Goal: Task Accomplishment & Management: Use online tool/utility

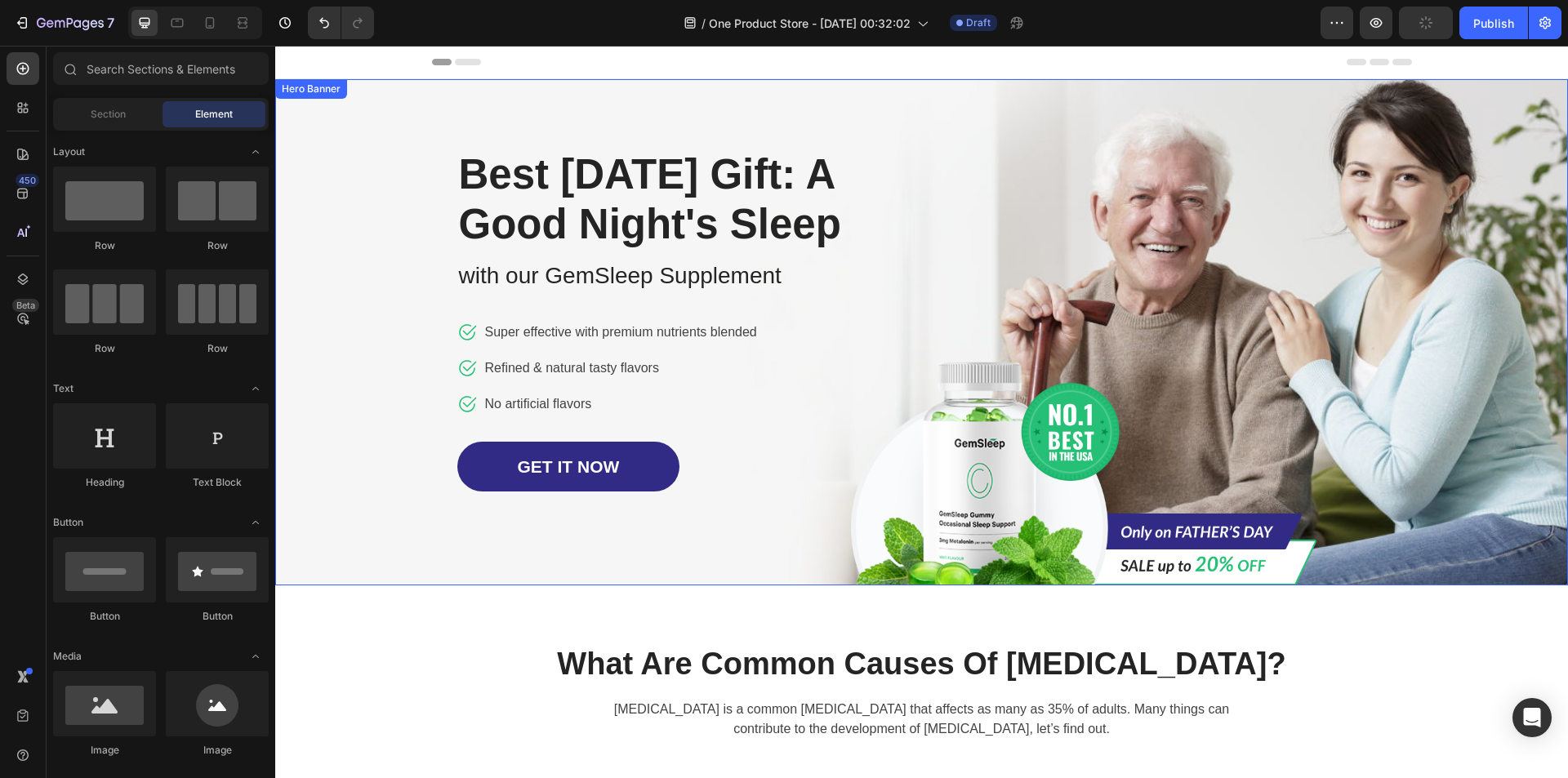
click at [1183, 265] on div "Image Row Best [DATE] Gift: A Good Night's Sleep Heading with our GemSleep Supp…" at bounding box center [922, 332] width 955 height 507
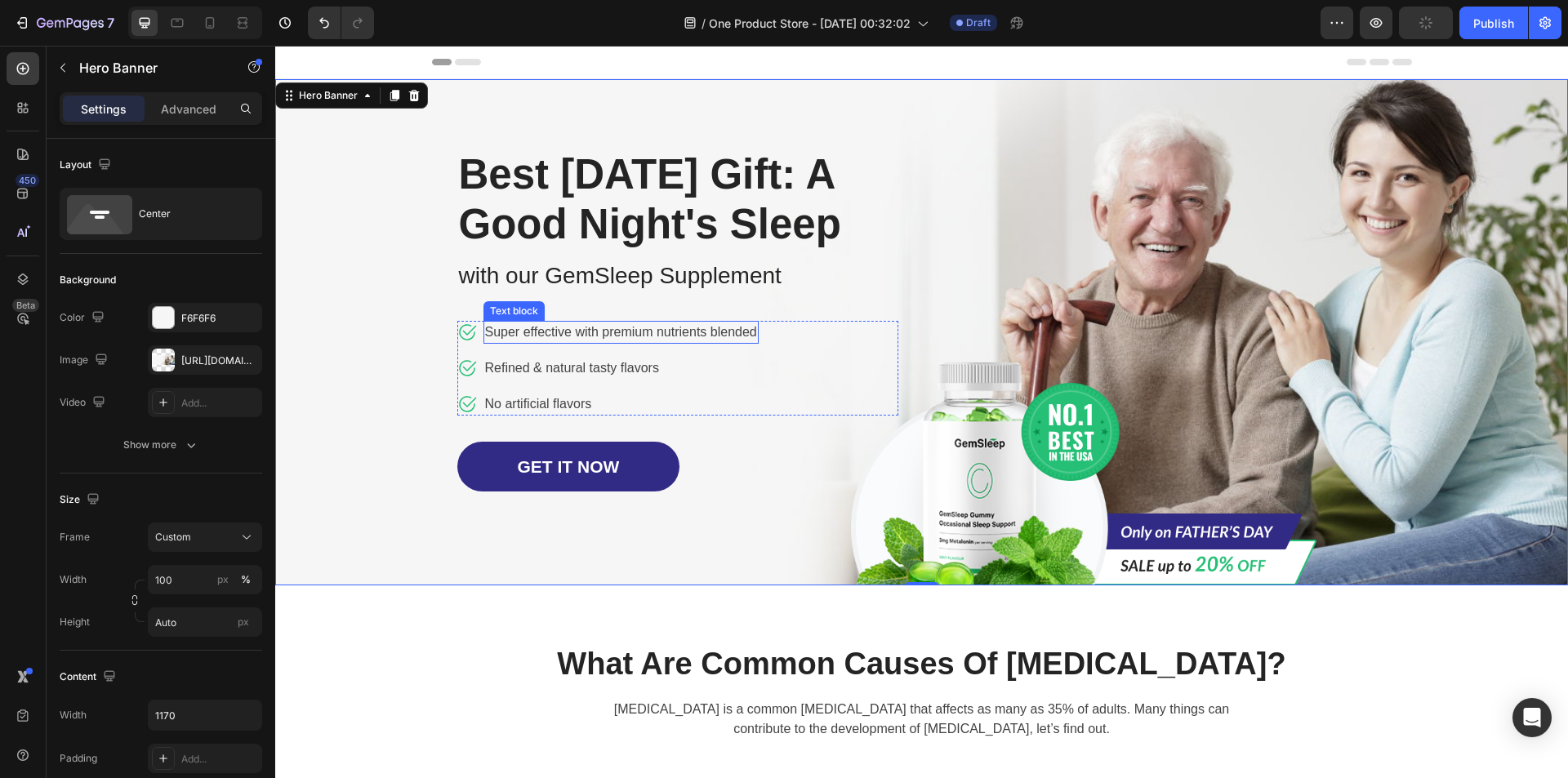
click at [523, 343] on p "Super effective with premium nutrients blended" at bounding box center [621, 332] width 272 height 19
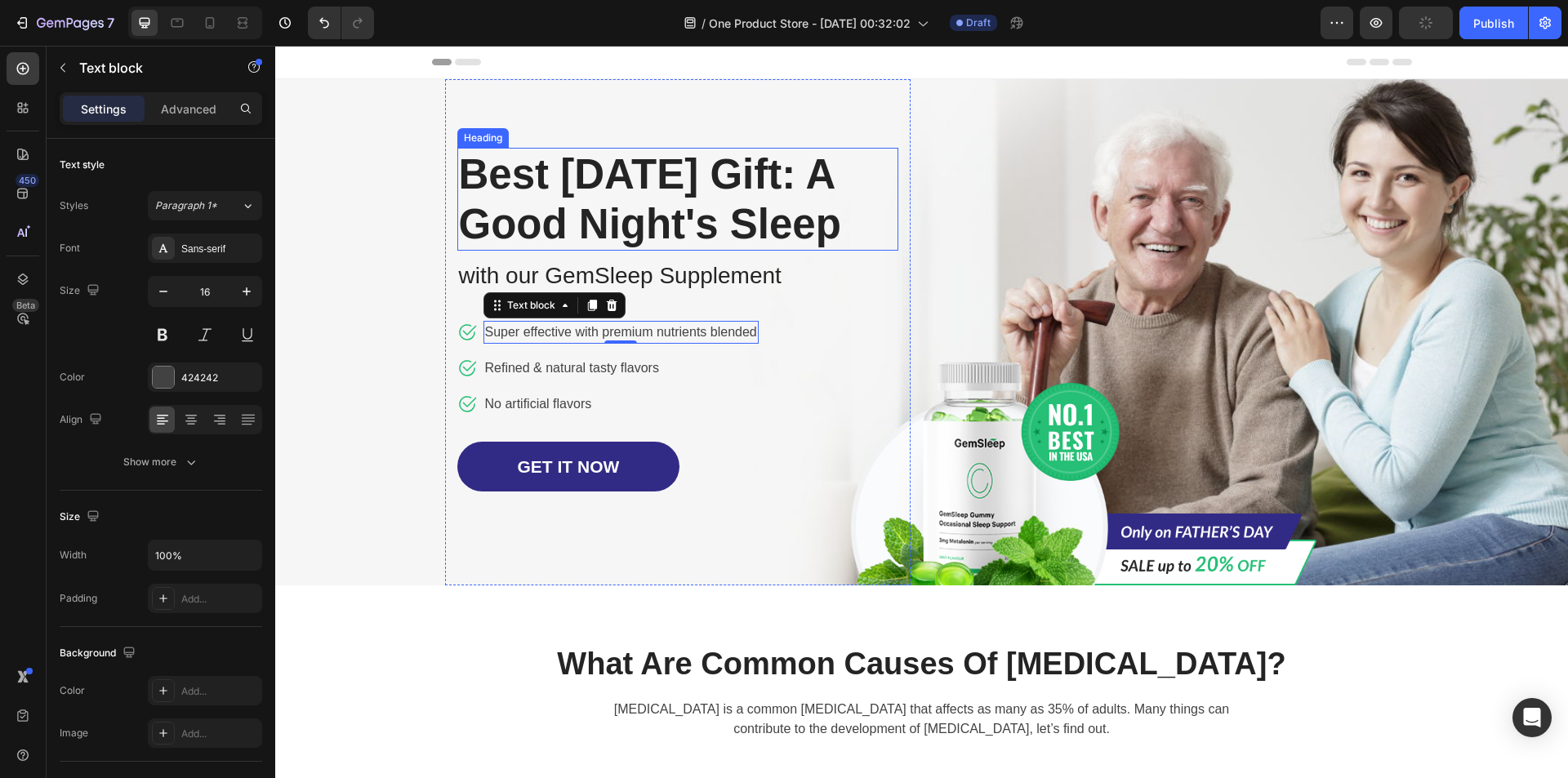
click at [554, 213] on p "Best [DATE] Gift: A Good Night's Sleep" at bounding box center [678, 199] width 438 height 99
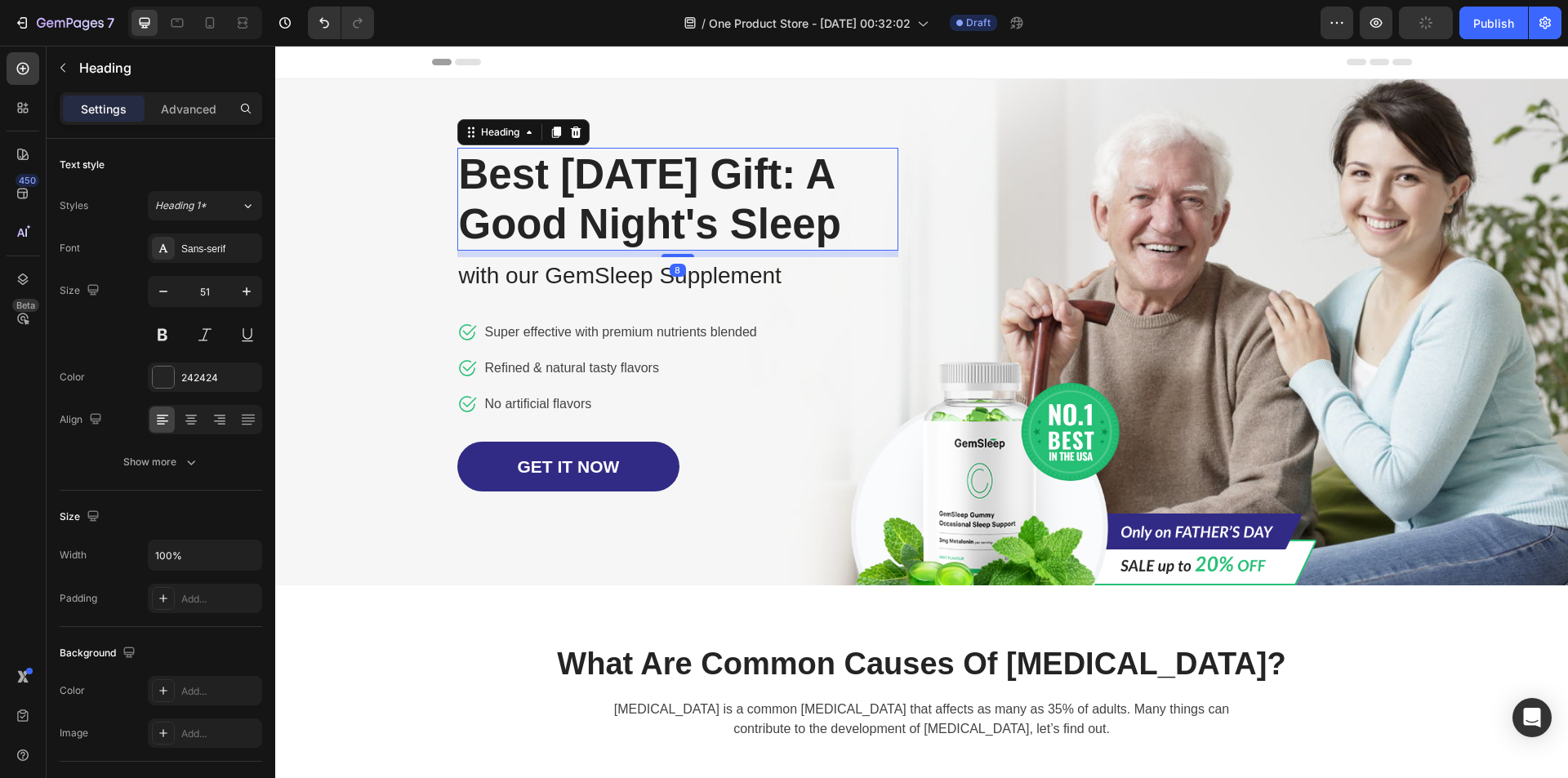
click at [554, 213] on p "Best [DATE] Gift: A Good Night's Sleep" at bounding box center [678, 199] width 438 height 99
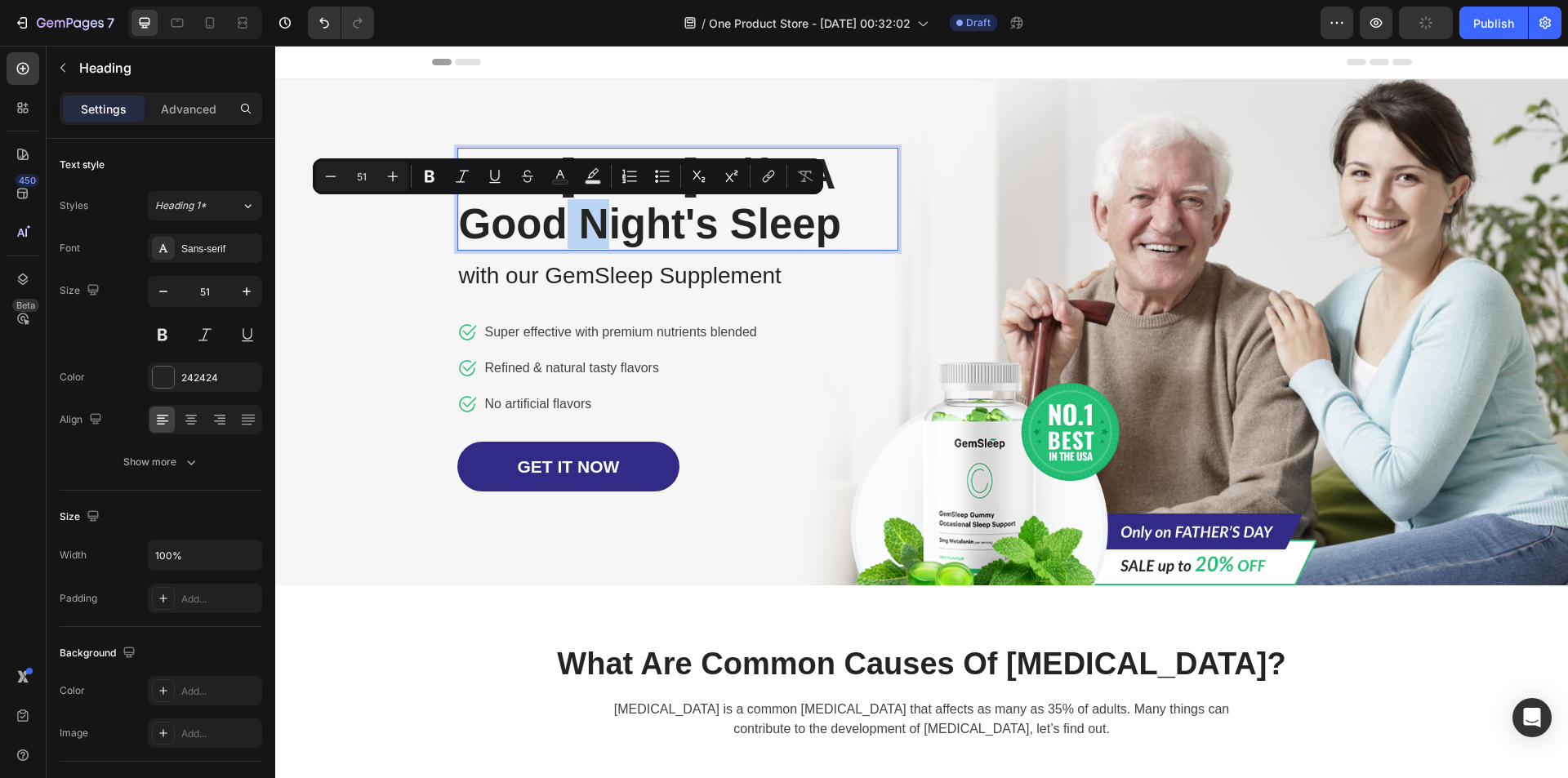
click at [554, 213] on p "Best [DATE] Gift: A Good Night's Sleep" at bounding box center [678, 199] width 438 height 99
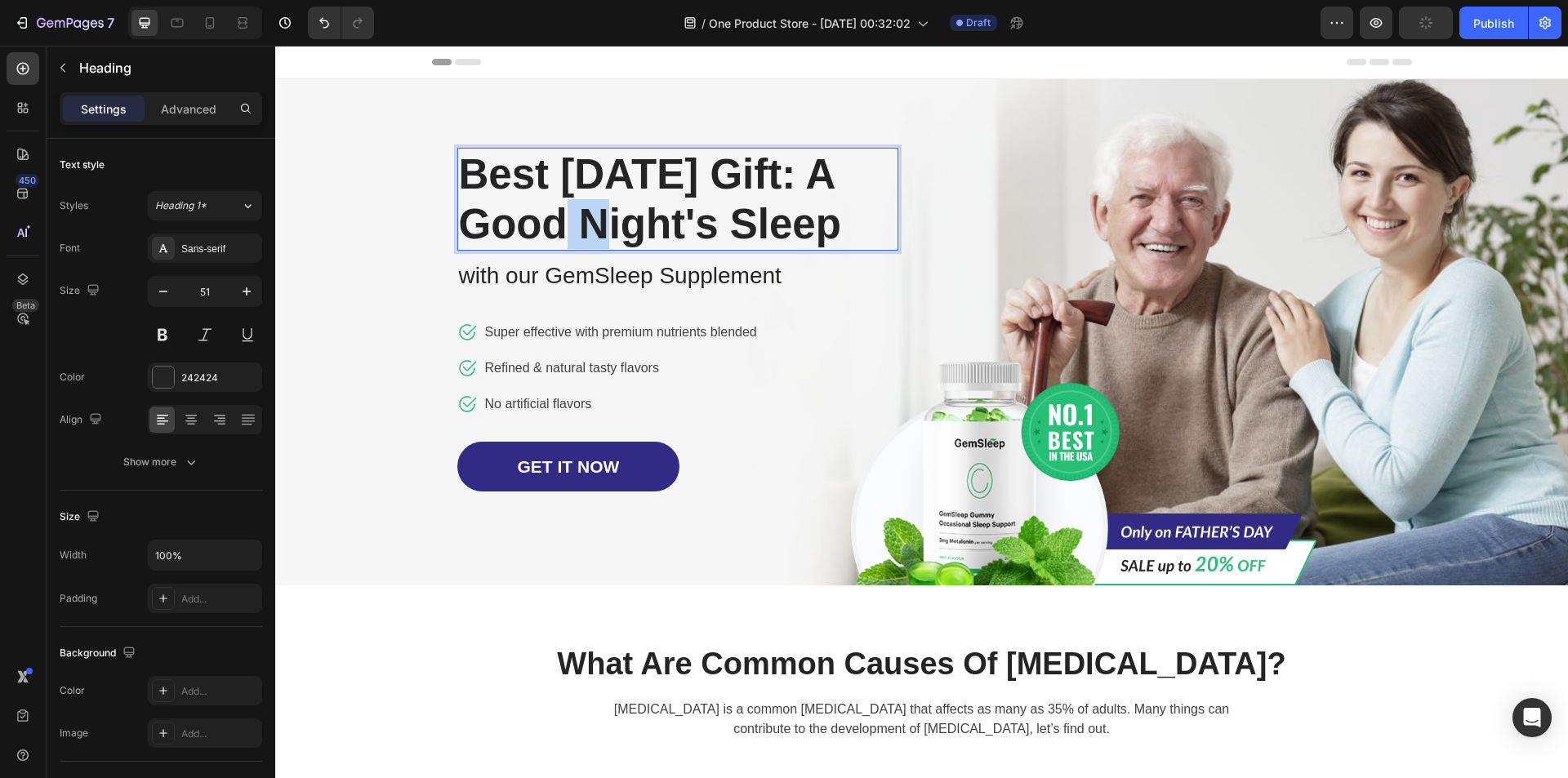
click at [554, 213] on p "Best [DATE] Gift: A Good Night's Sleep" at bounding box center [678, 199] width 438 height 99
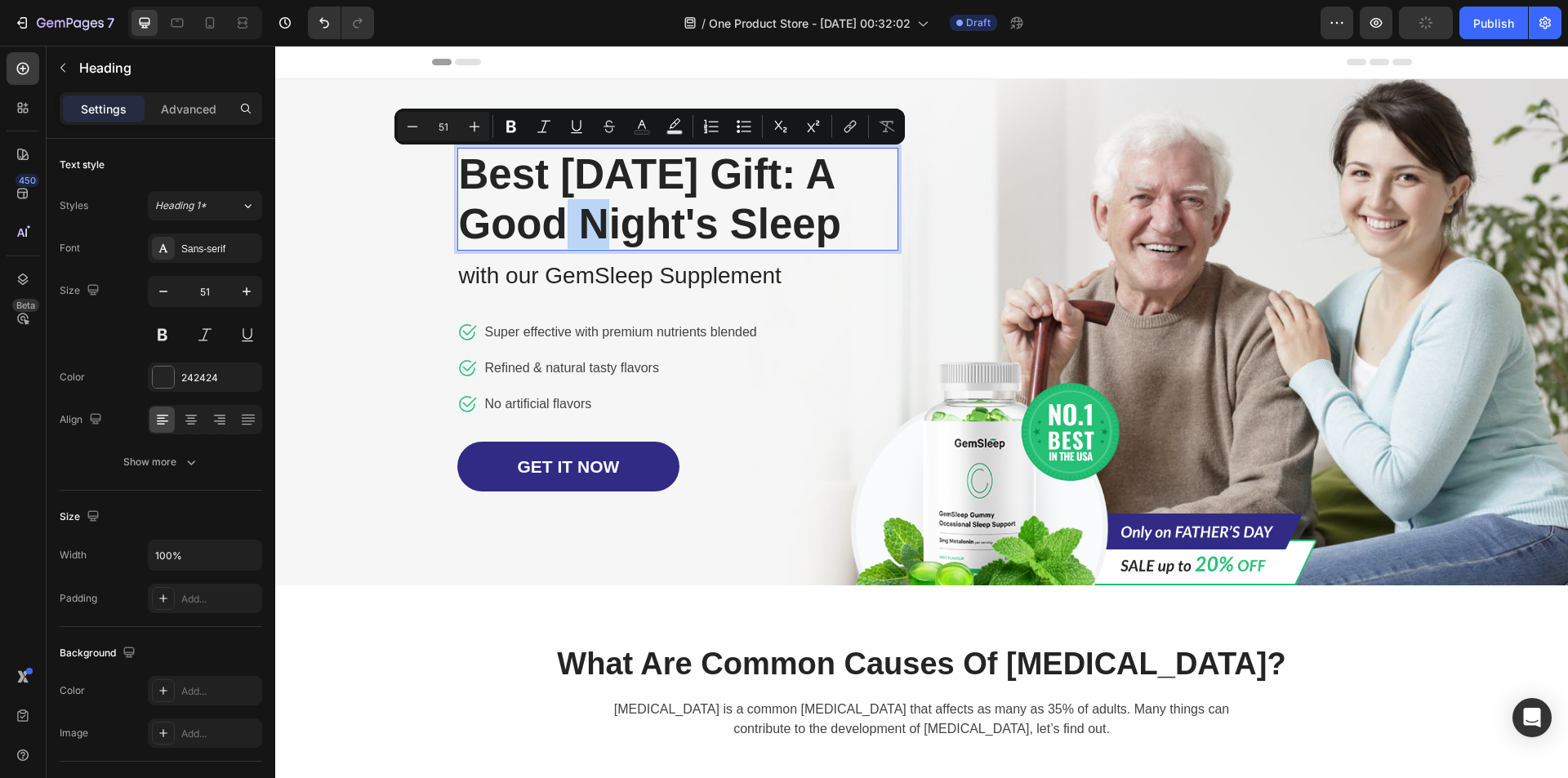
click at [559, 236] on p "Best [DATE] Gift: A Good Night's Sleep" at bounding box center [678, 199] width 438 height 99
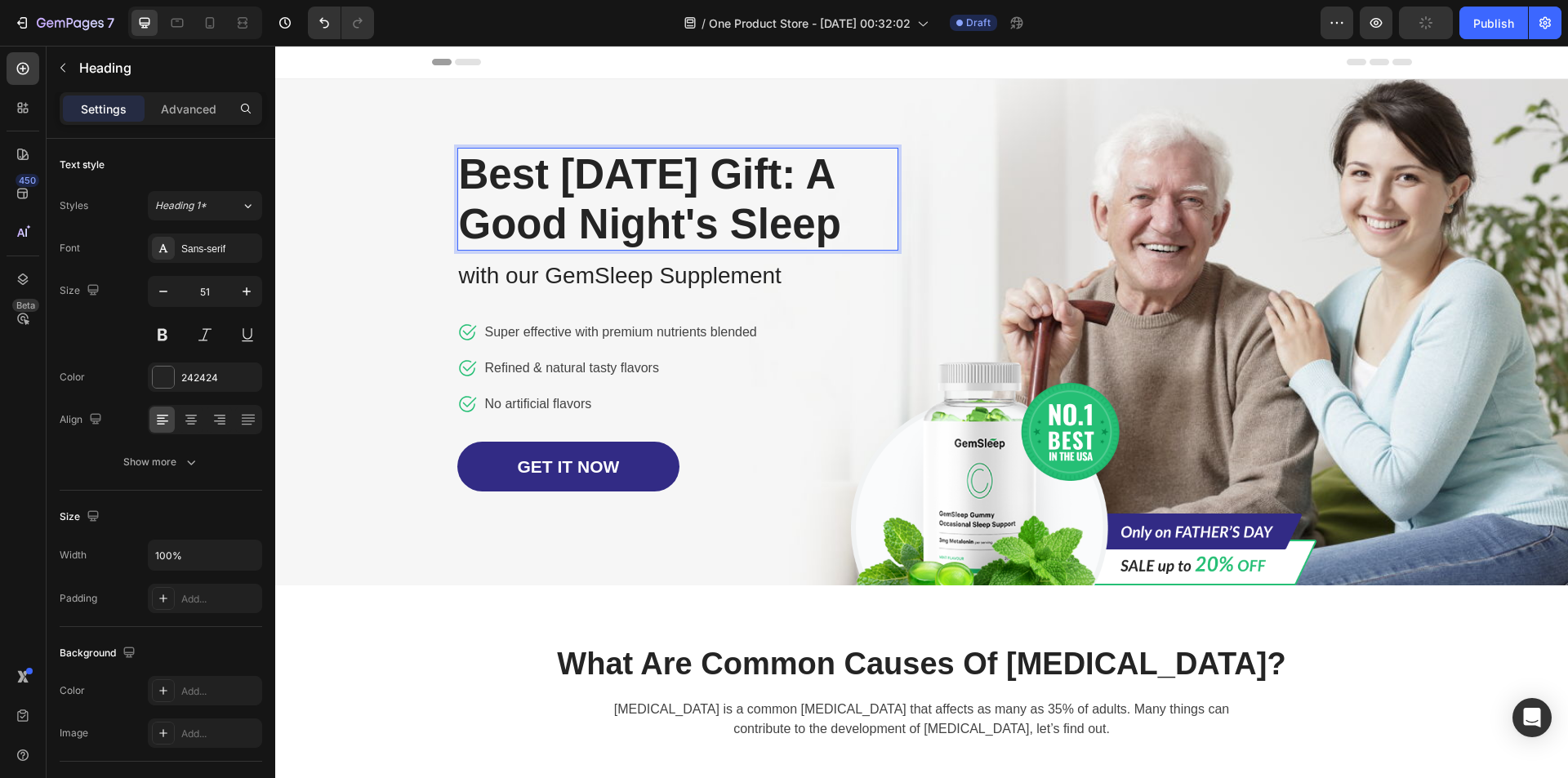
click at [567, 249] on p "Best [DATE] Gift: A Good Night's Sleep" at bounding box center [678, 199] width 438 height 99
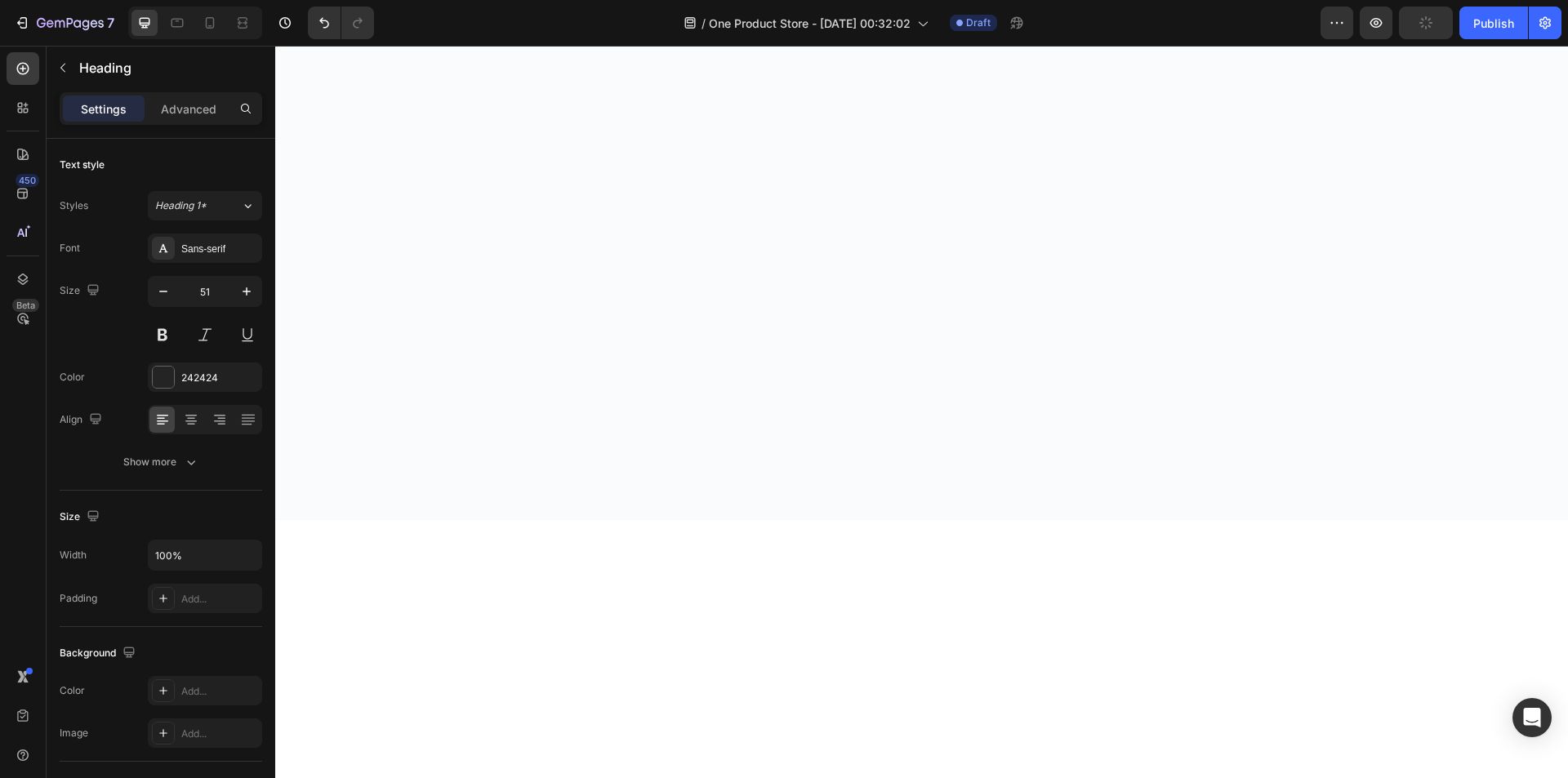
scroll to position [2505, 0]
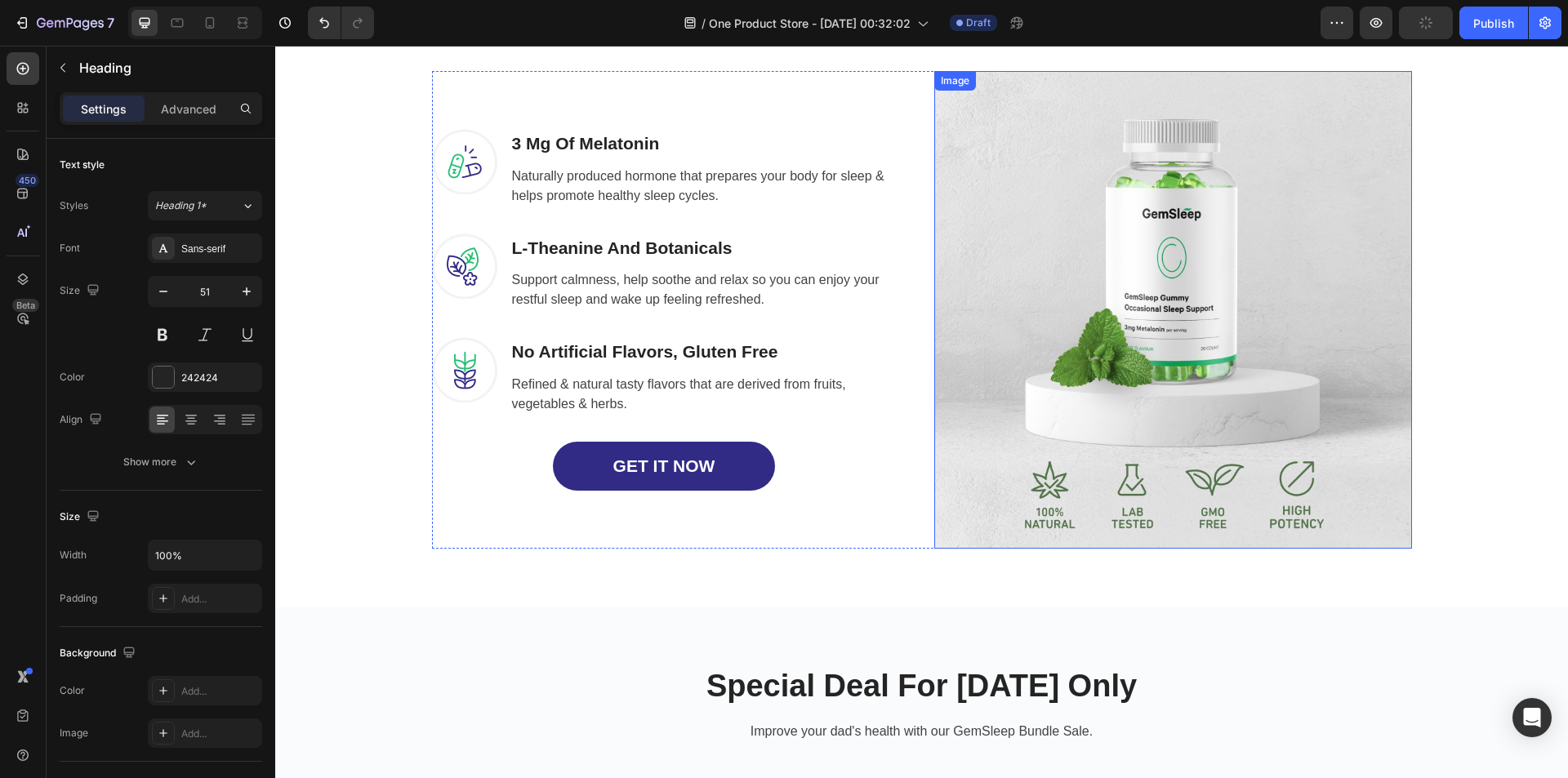
click at [1047, 496] on img at bounding box center [1172, 310] width 478 height 478
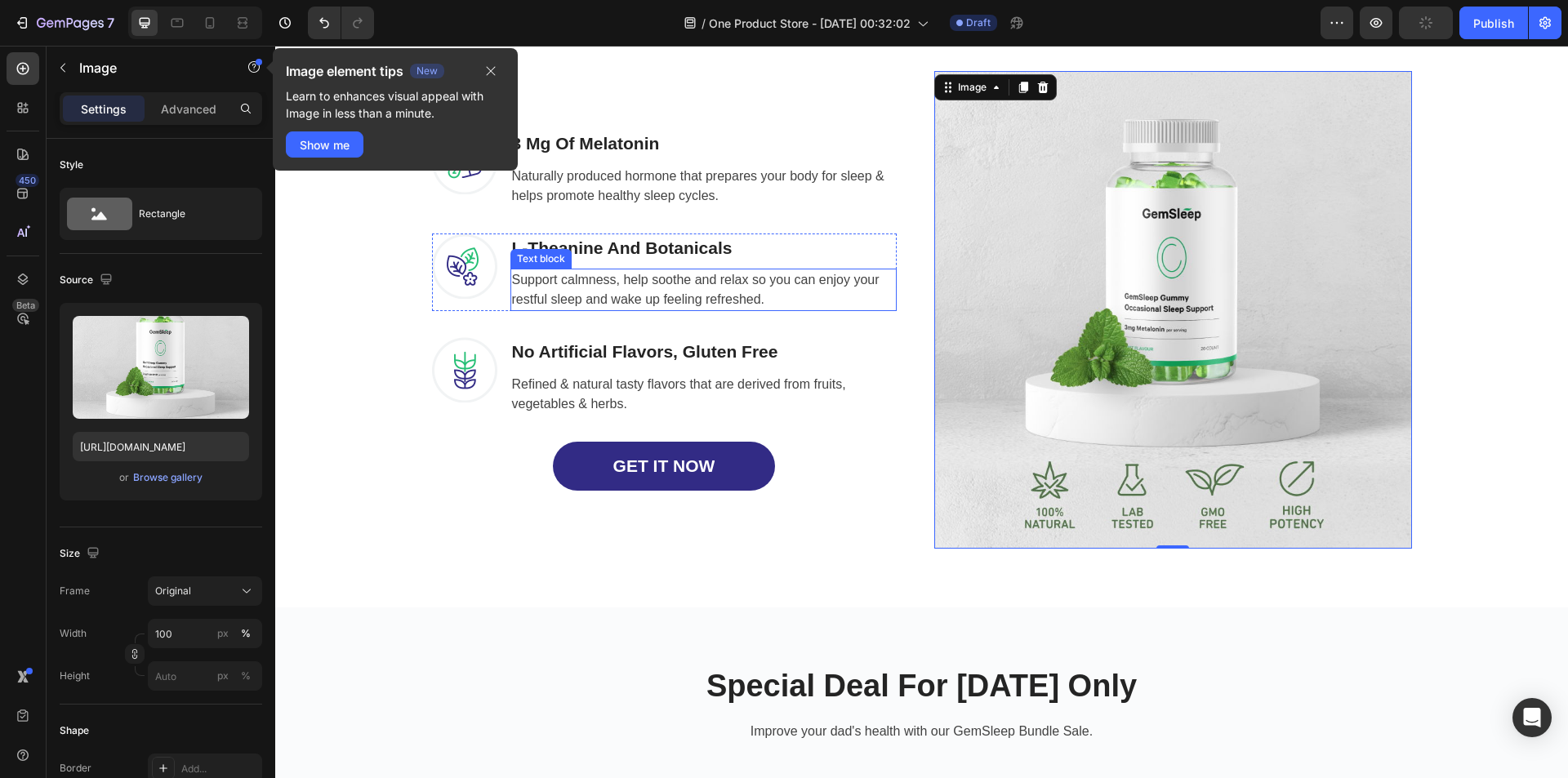
click at [696, 280] on p "Support calmness, help soothe and relax so you can enjoy your restful sleep and…" at bounding box center [703, 290] width 383 height 40
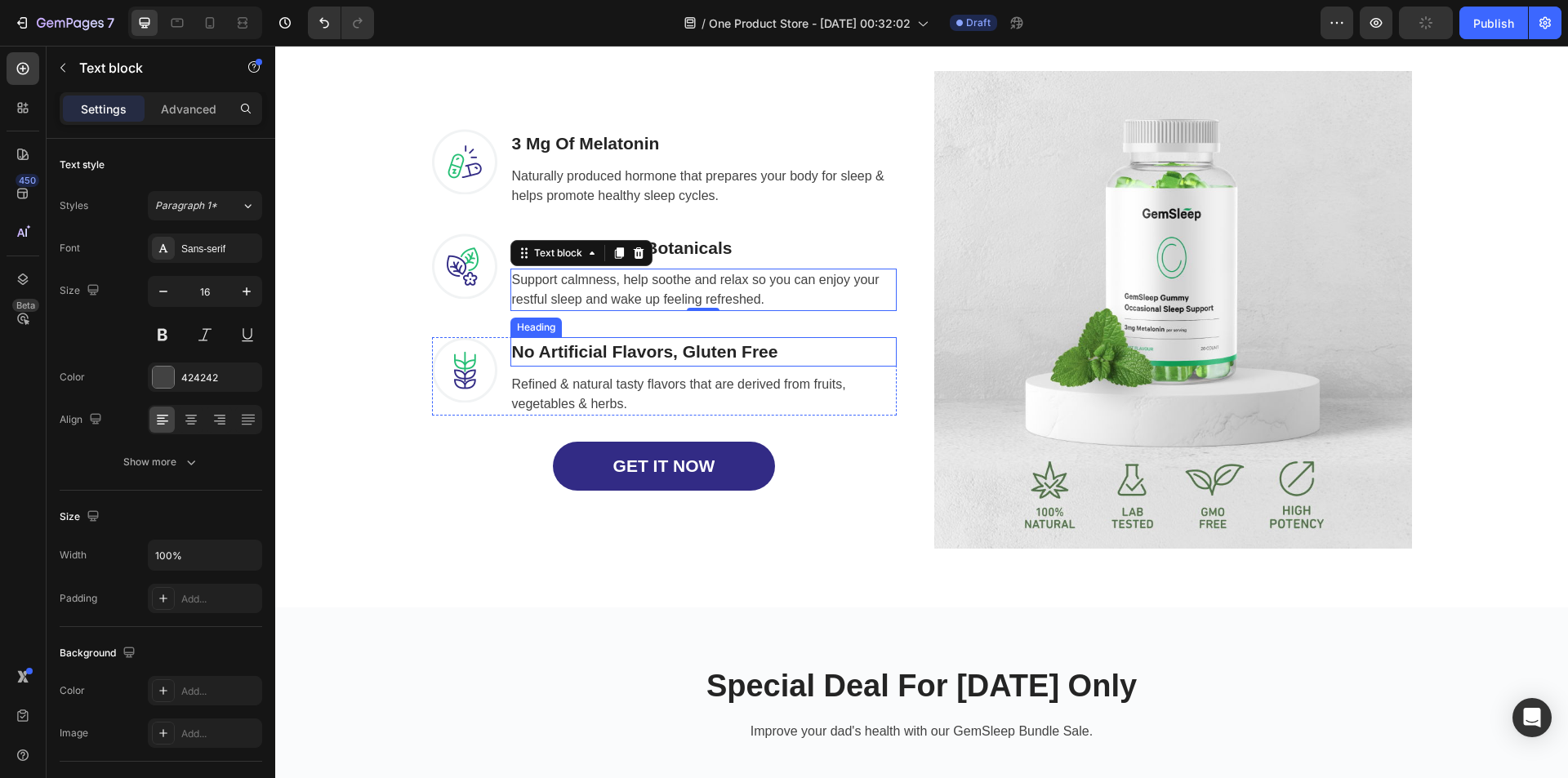
click at [860, 345] on p "No Artificial Flavors, Gluten Free" at bounding box center [703, 351] width 383 height 26
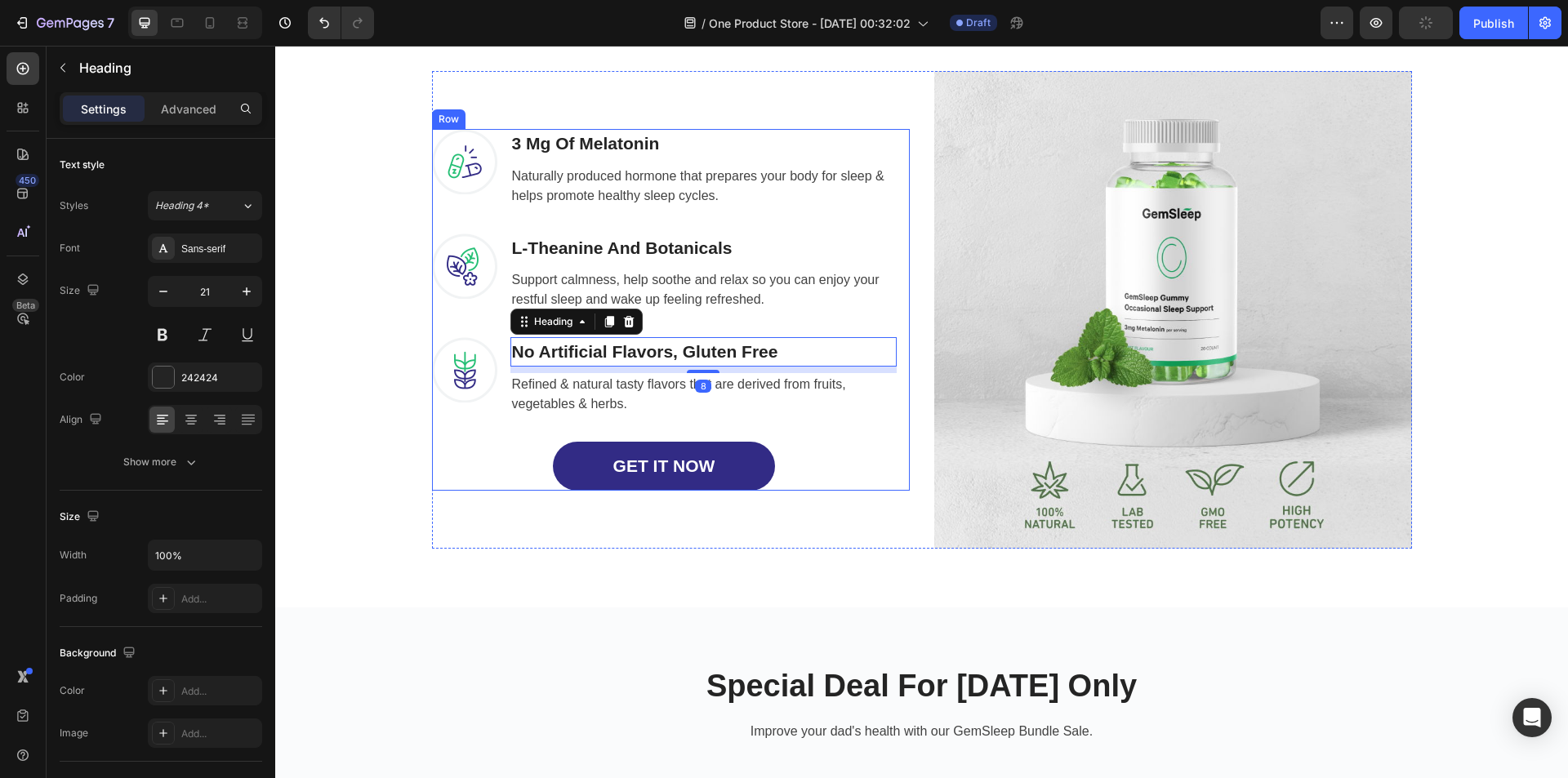
click at [899, 329] on div "Image 3 Mg Of [MEDICAL_DATA] Heading Naturally produced hormone that prepares y…" at bounding box center [671, 310] width 478 height 362
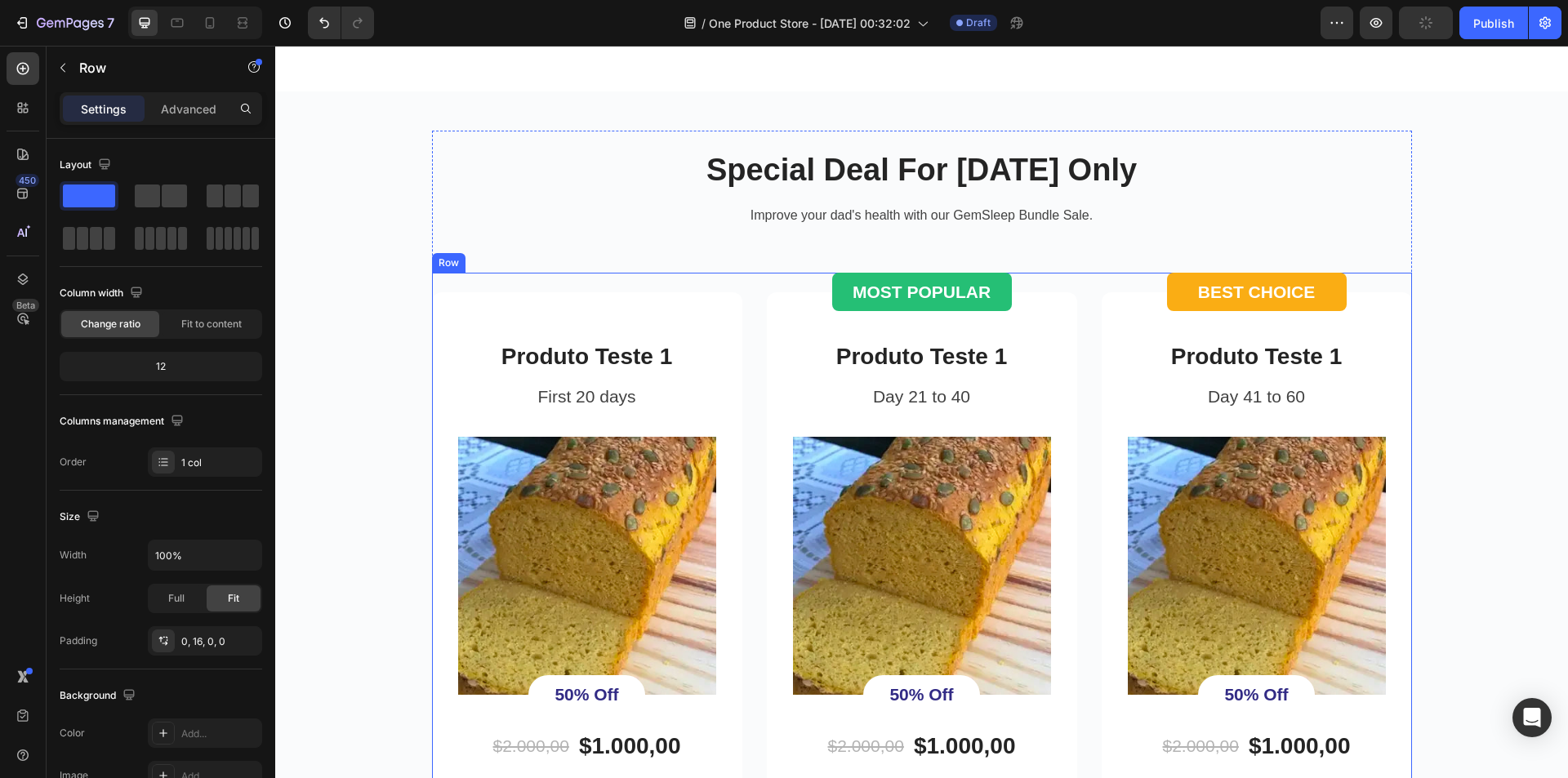
scroll to position [3158, 0]
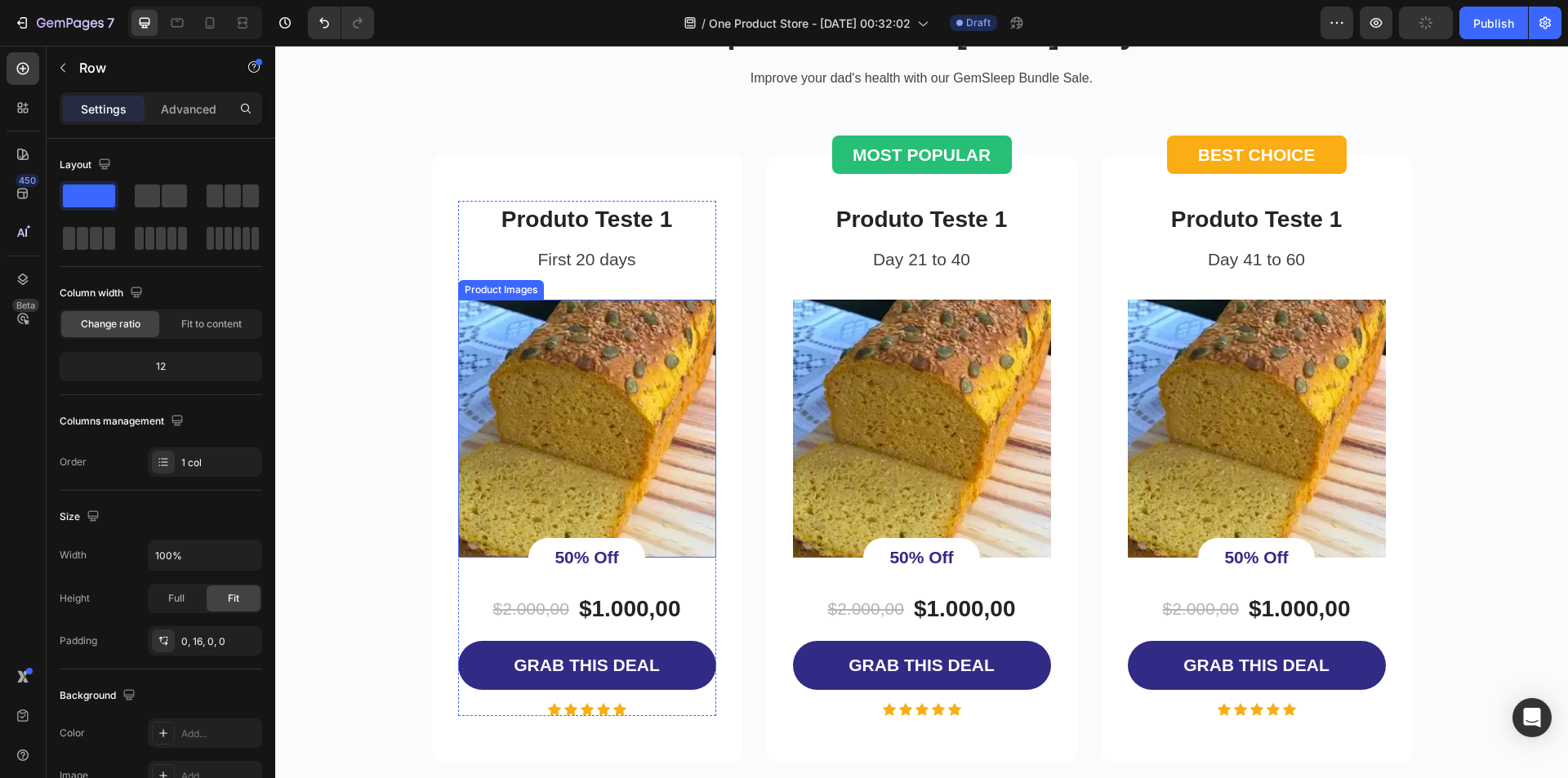
click at [576, 363] on img at bounding box center [587, 429] width 258 height 258
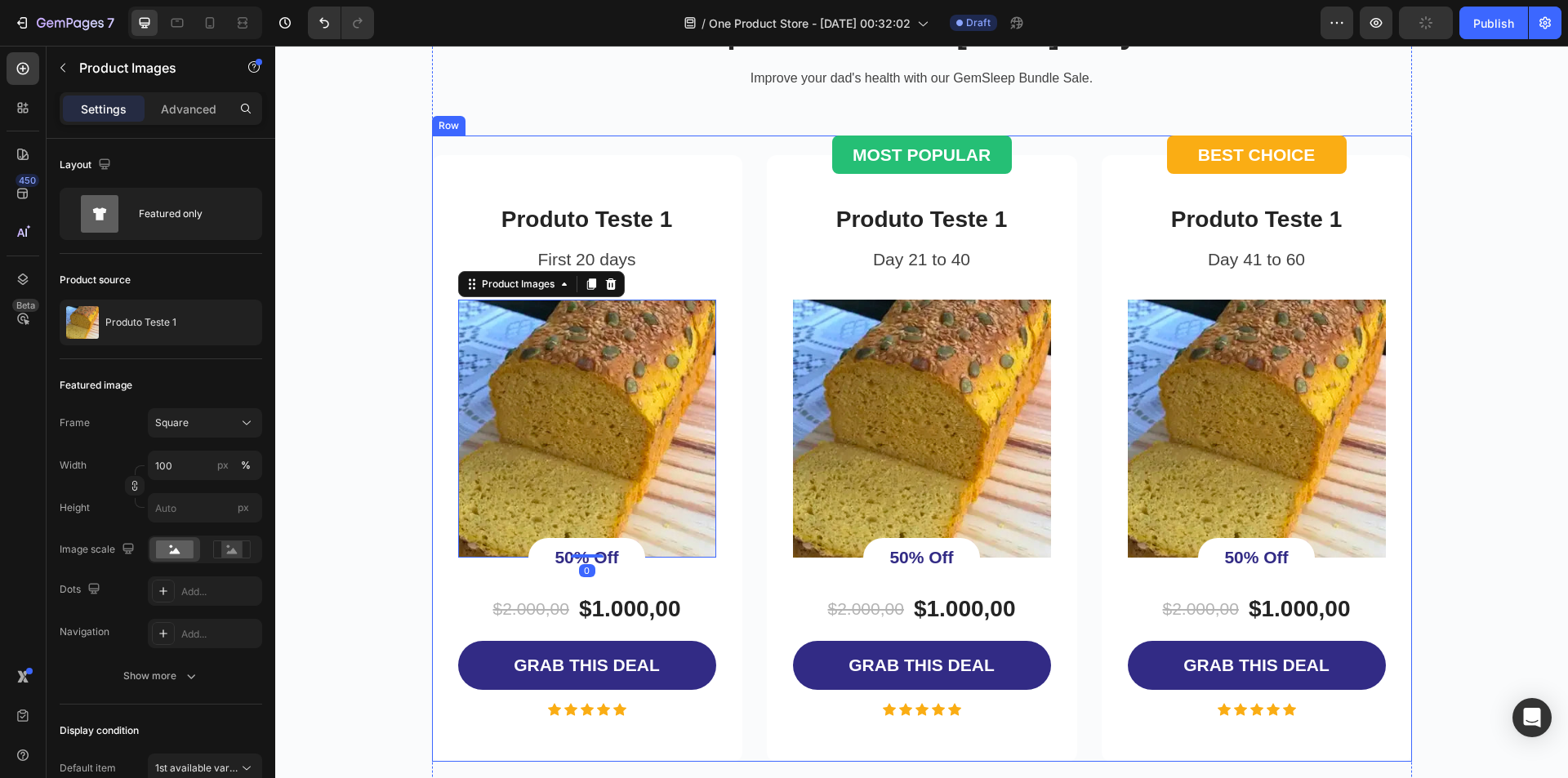
click at [748, 375] on div "Produto Teste 1 Product Title First 20 days Text block Product Images 0 50% Off…" at bounding box center [922, 449] width 979 height 627
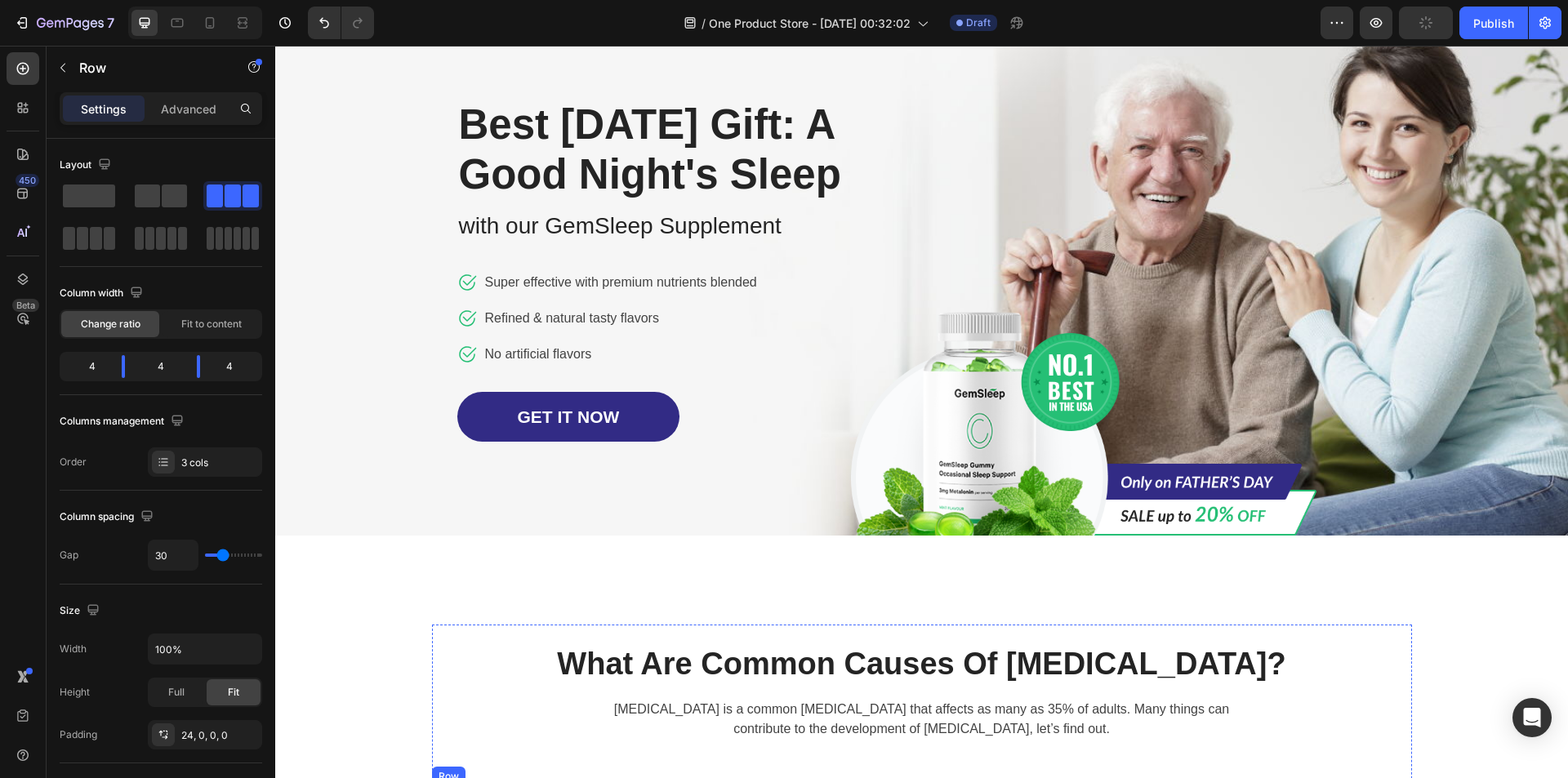
scroll to position [0, 0]
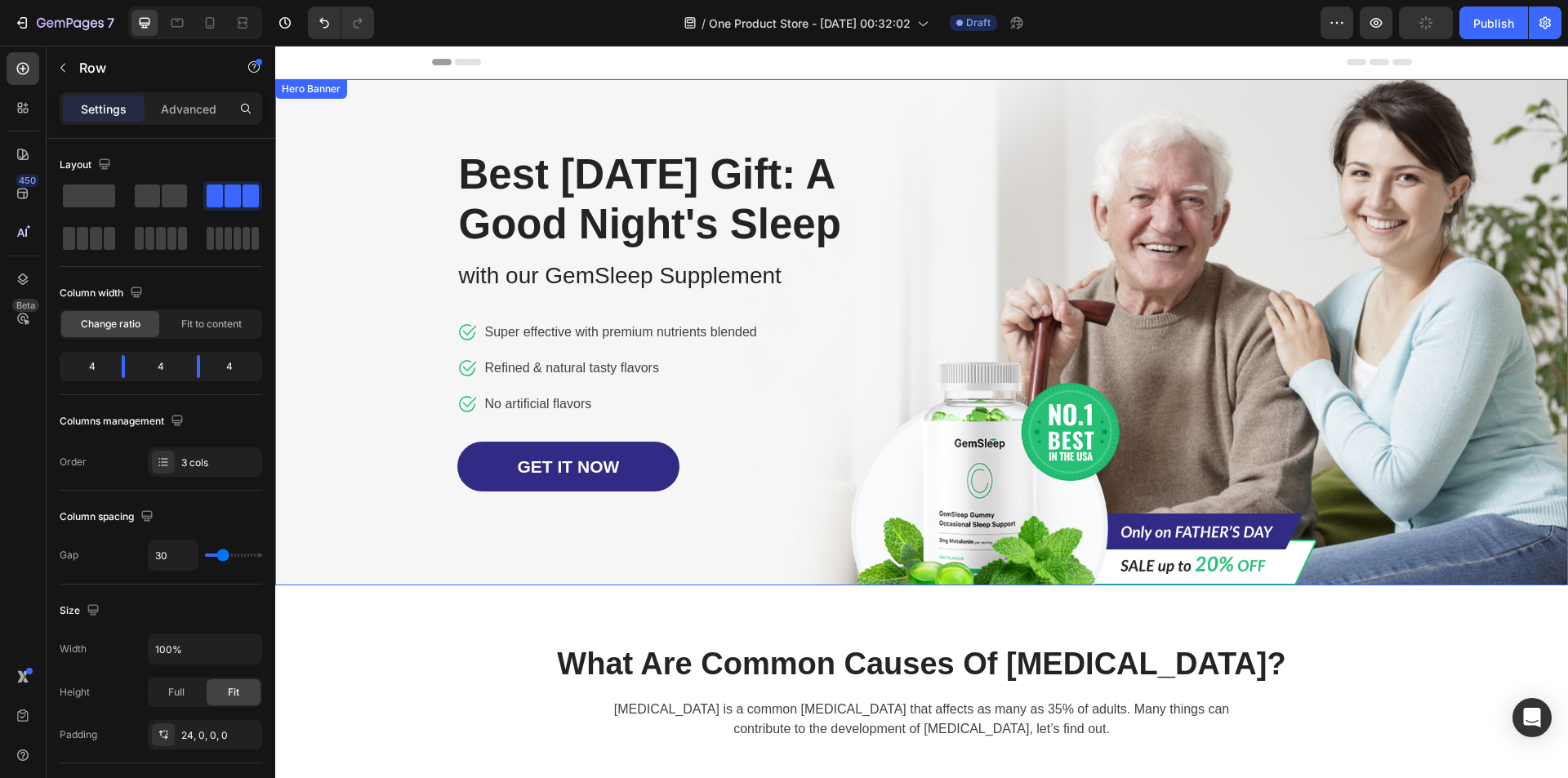
click at [1193, 232] on div "Image Row Best [DATE] Gift: A Good Night's Sleep Heading with our GemSleep Supp…" at bounding box center [922, 332] width 955 height 507
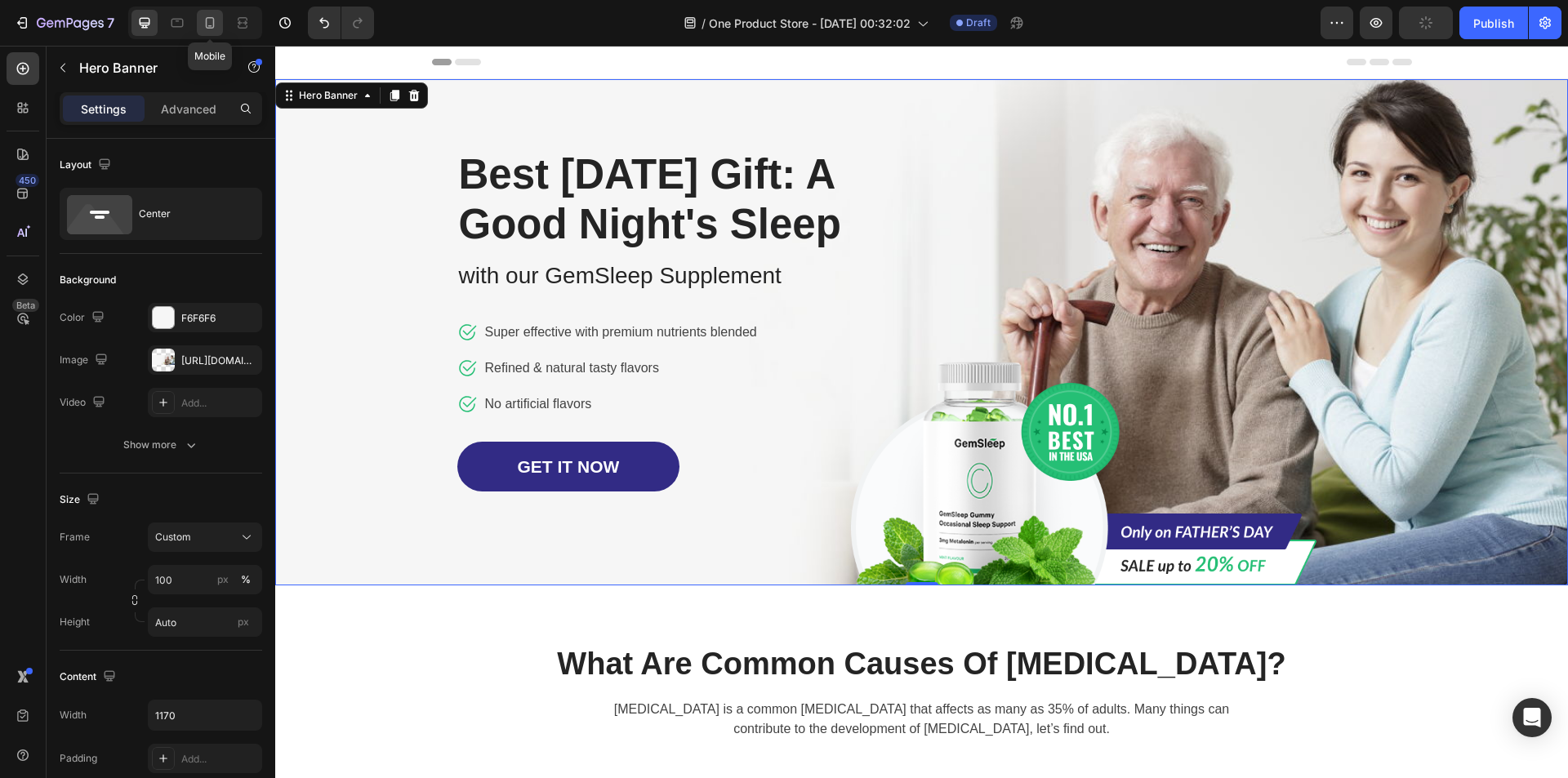
click at [215, 17] on icon at bounding box center [209, 22] width 16 height 16
type input "1200"
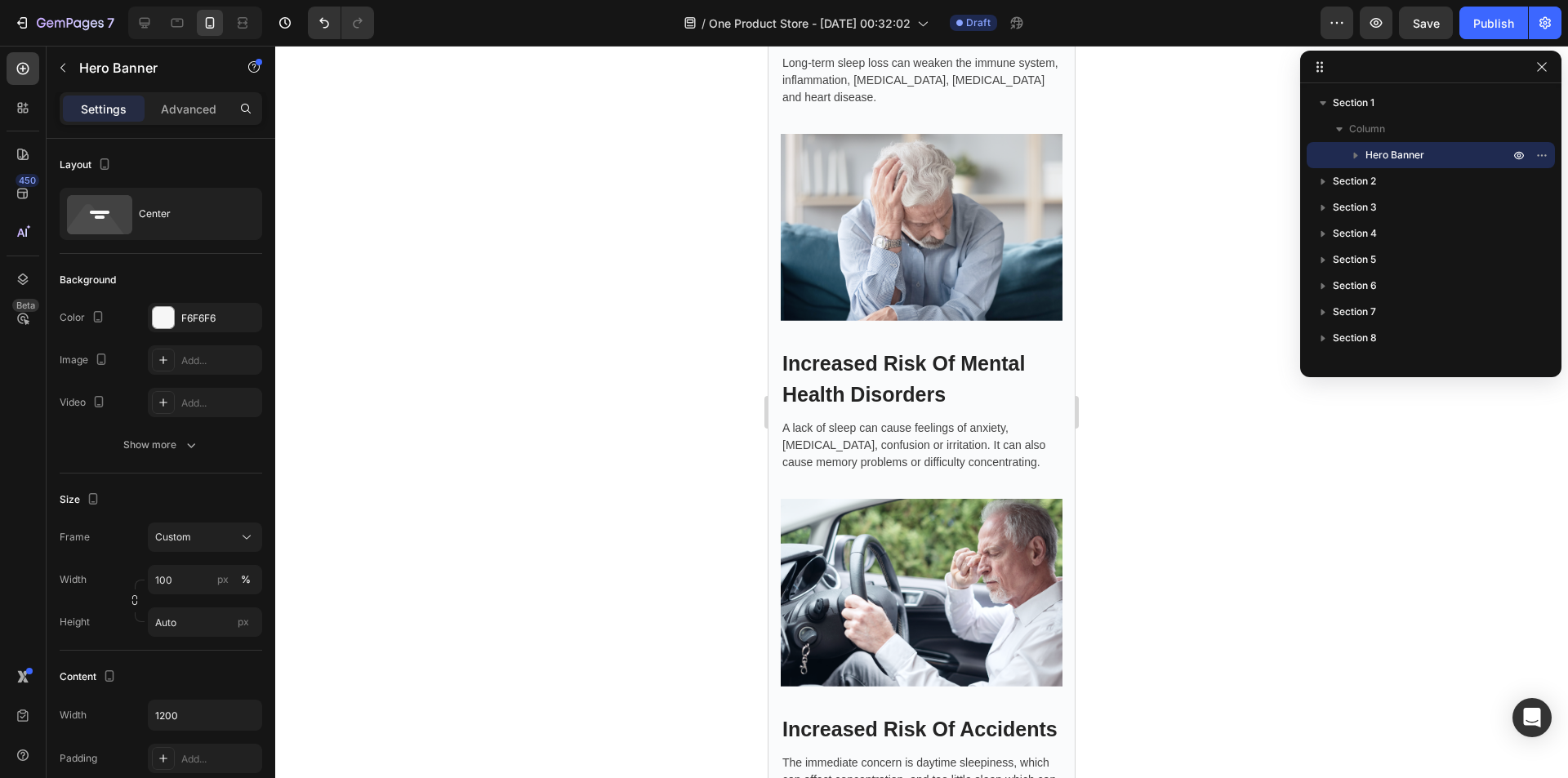
scroll to position [2069, 0]
click at [926, 321] on img at bounding box center [922, 227] width 282 height 188
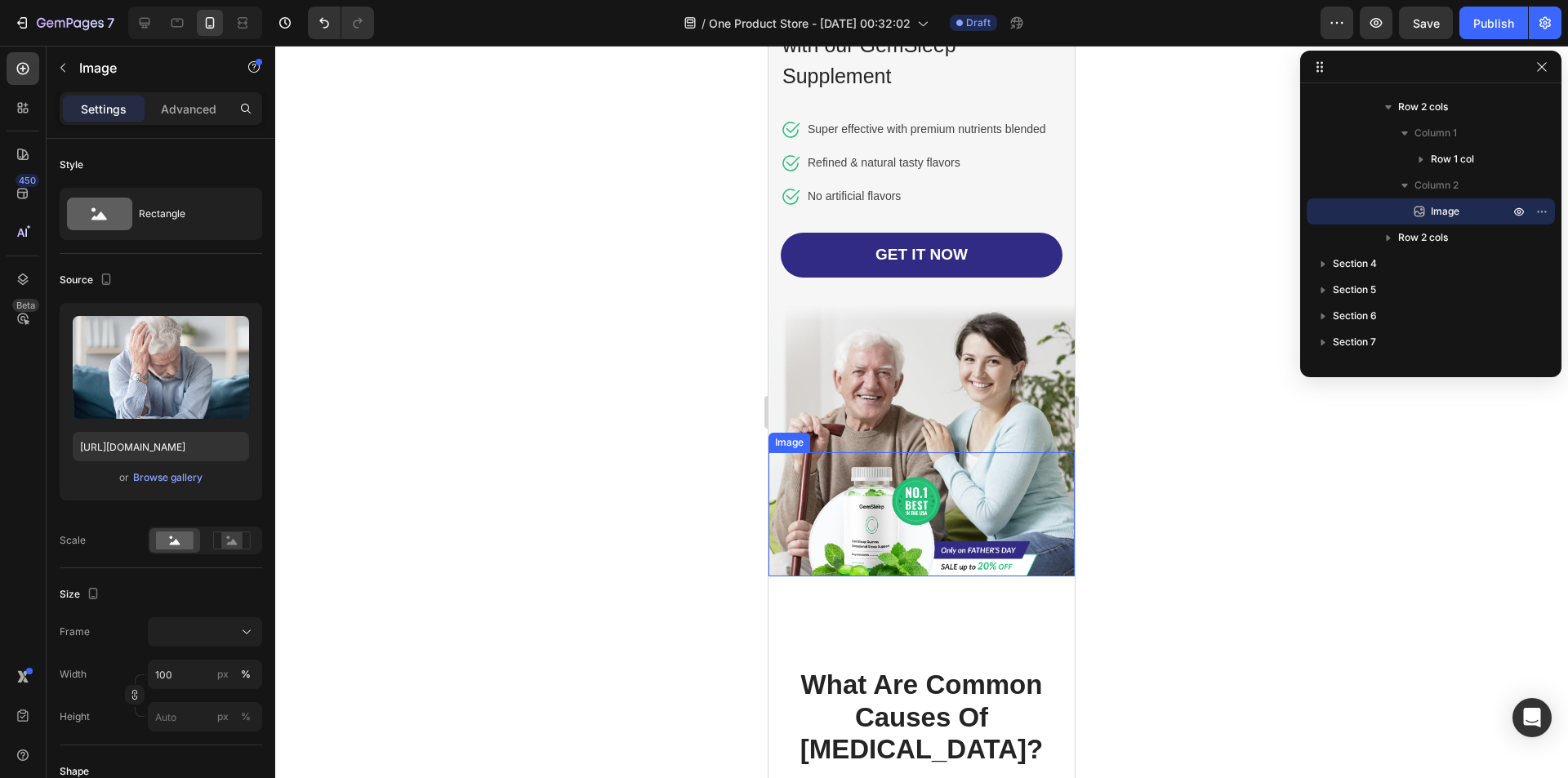
scroll to position [0, 0]
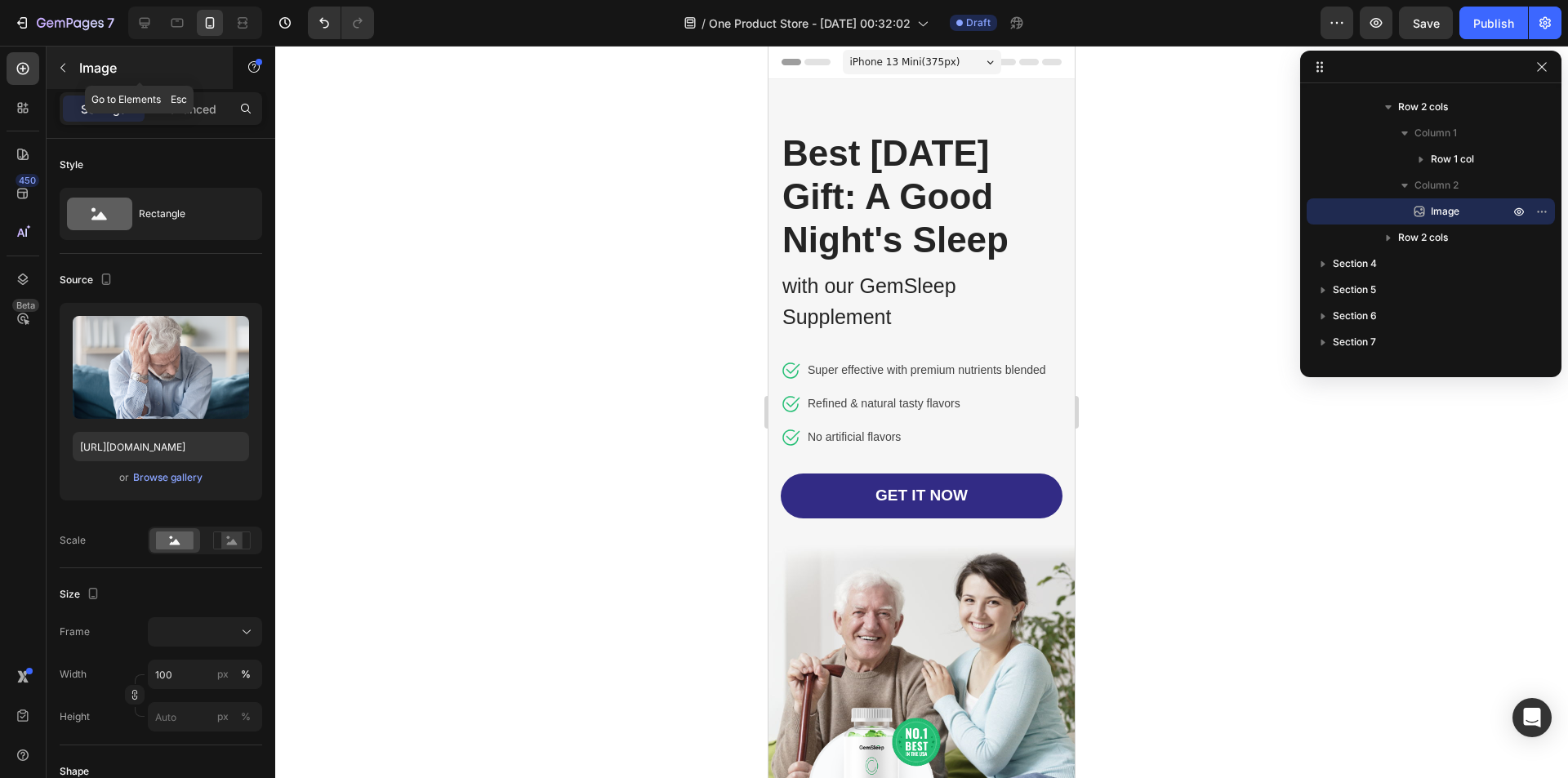
click at [91, 68] on p "Image" at bounding box center [149, 68] width 139 height 19
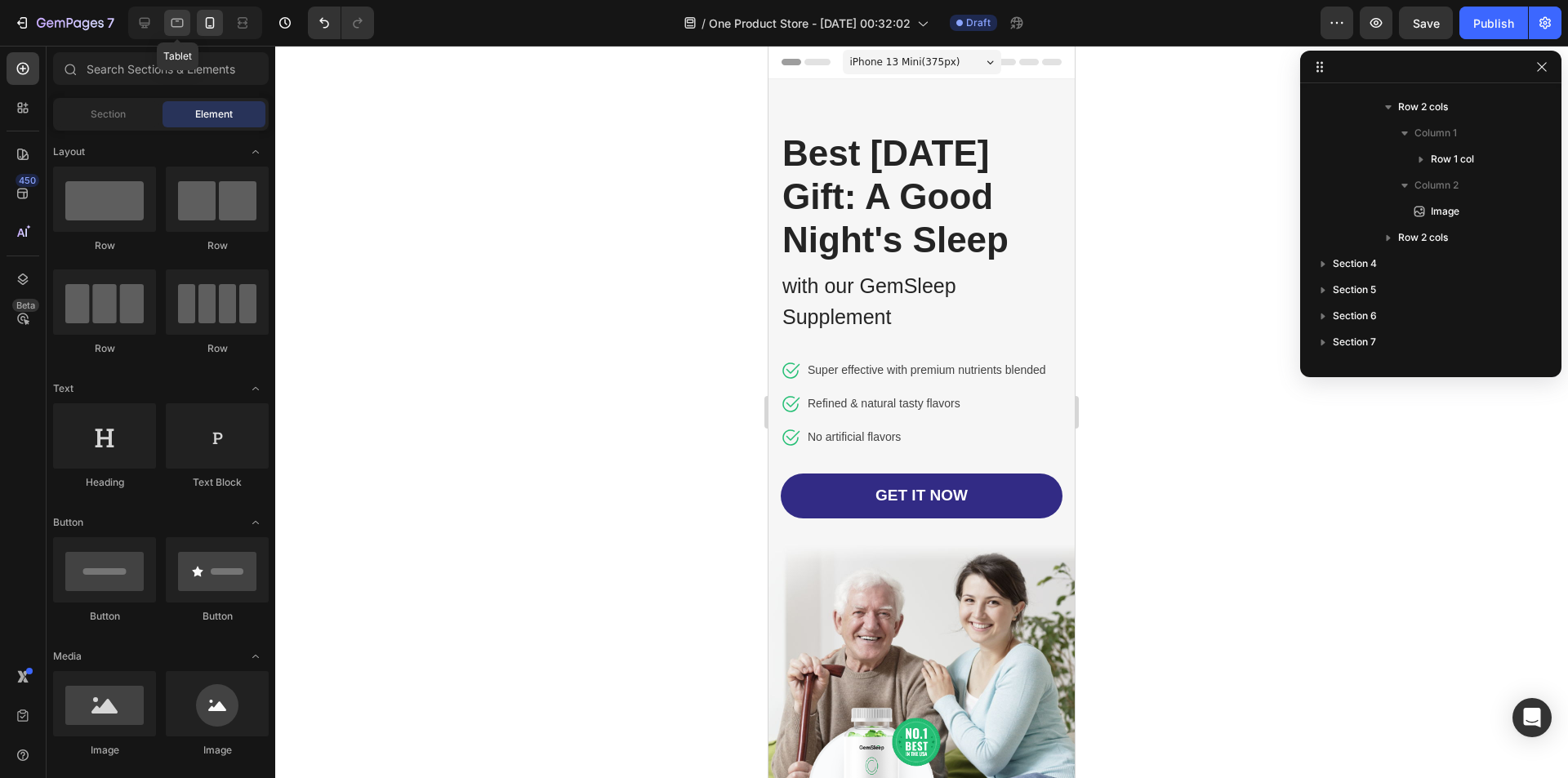
click at [173, 24] on icon at bounding box center [177, 22] width 16 height 16
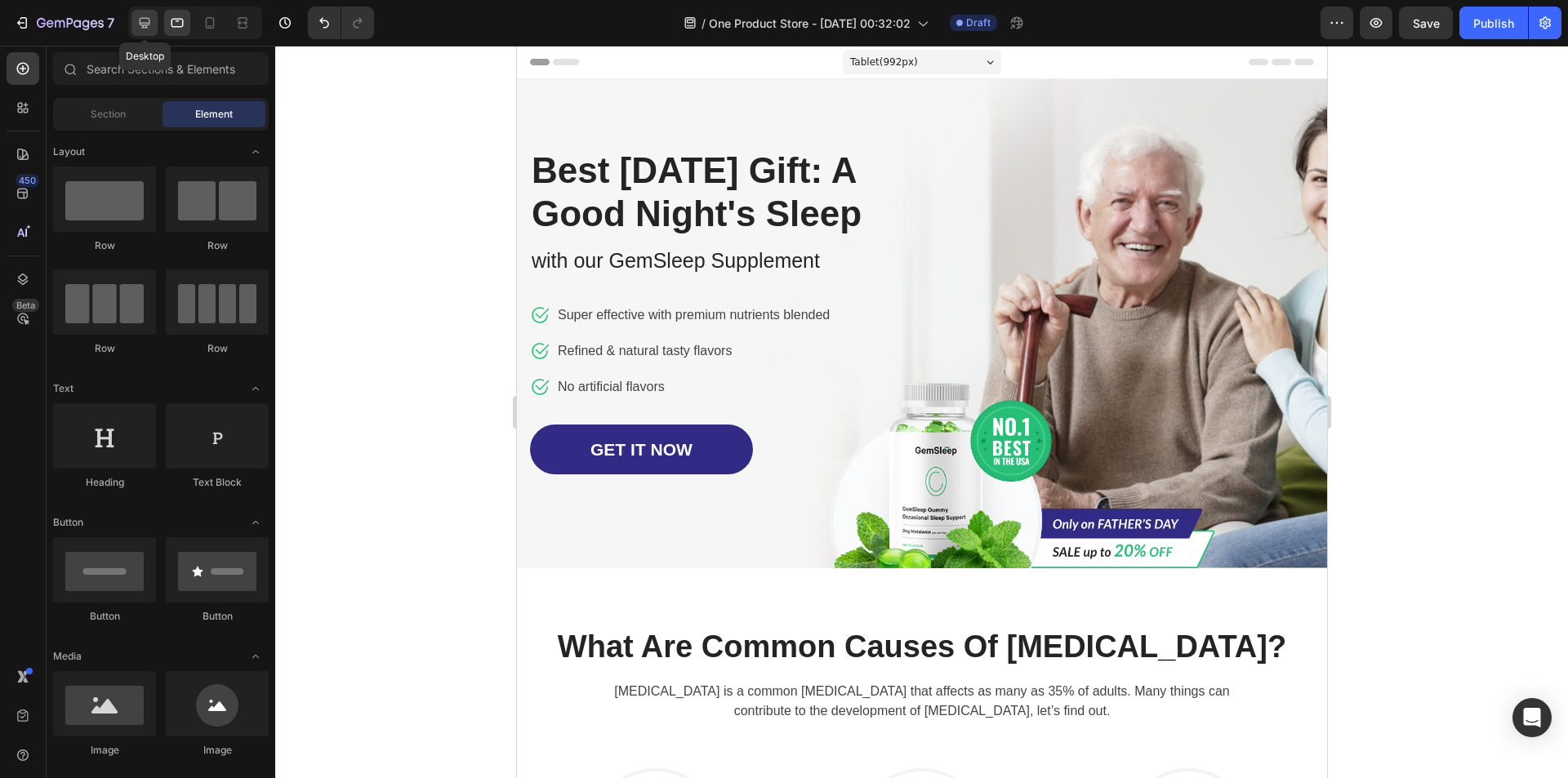
click at [140, 21] on icon at bounding box center [145, 23] width 11 height 11
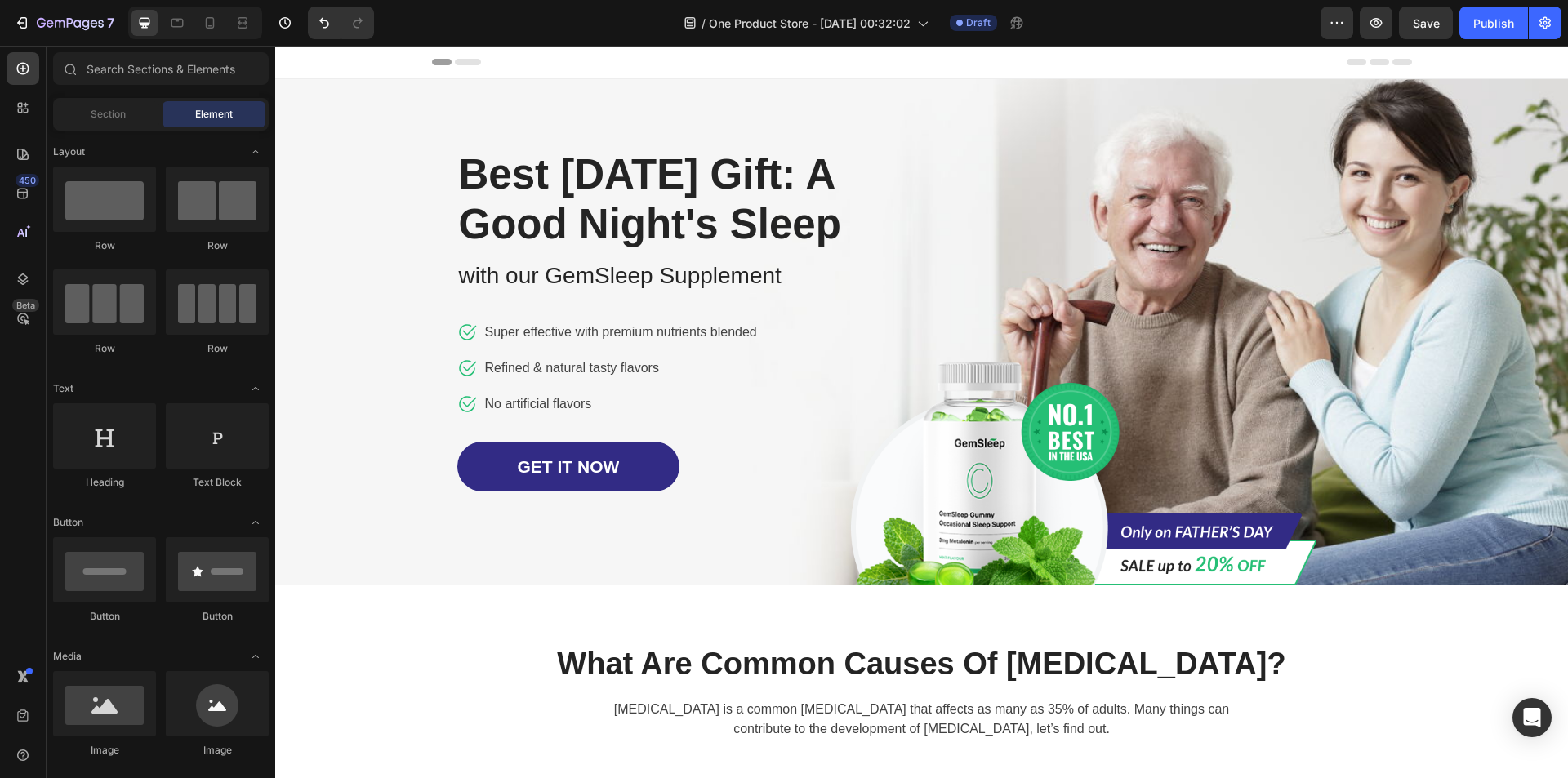
click at [460, 61] on icon at bounding box center [467, 62] width 26 height 7
click at [321, 56] on span "Header" at bounding box center [323, 62] width 36 height 16
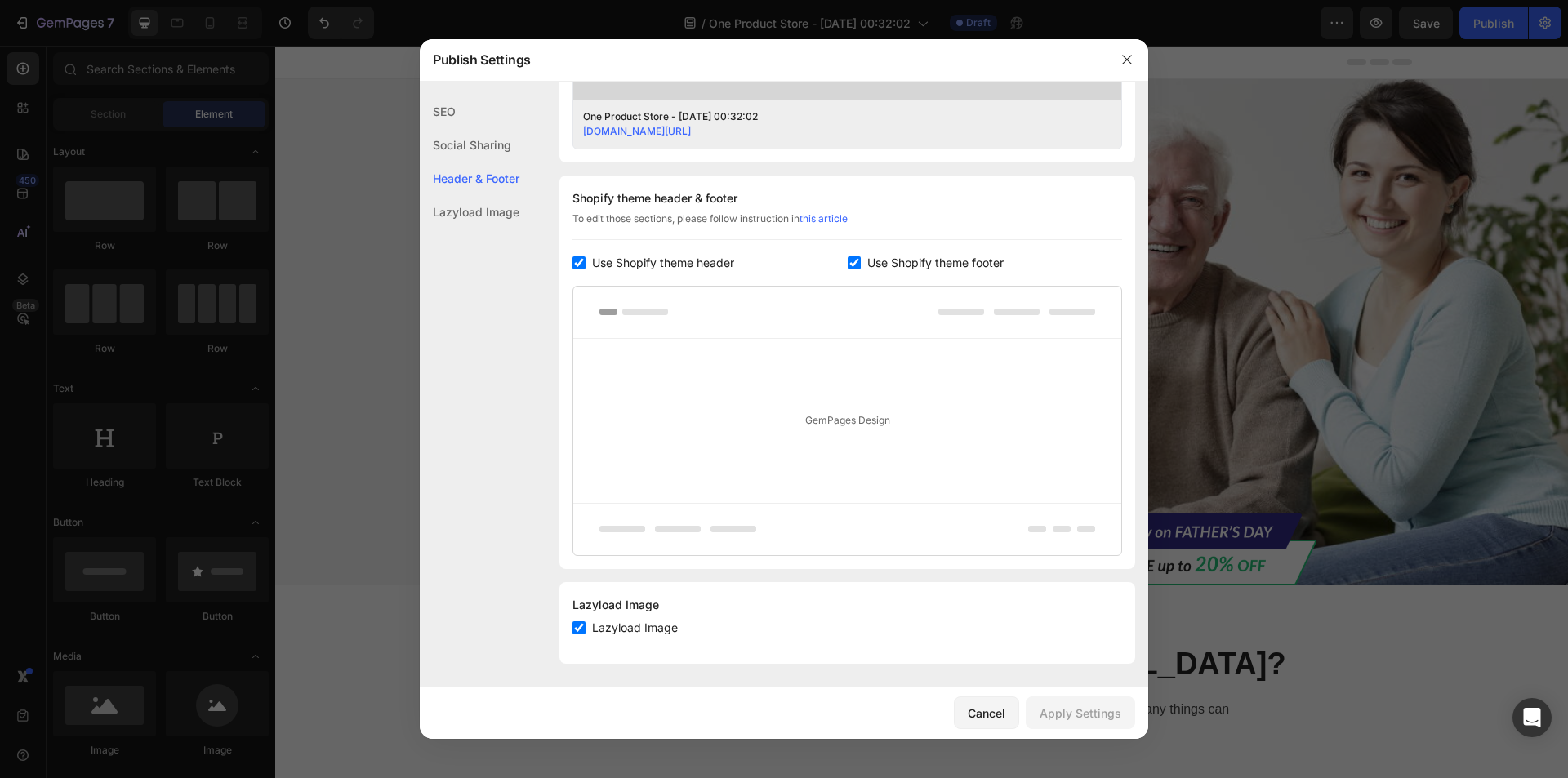
scroll to position [690, 0]
drag, startPoint x: 1120, startPoint y: 55, endPoint x: 846, endPoint y: 9, distance: 277.8
click at [1120, 55] on icon "button" at bounding box center [1127, 60] width 14 height 14
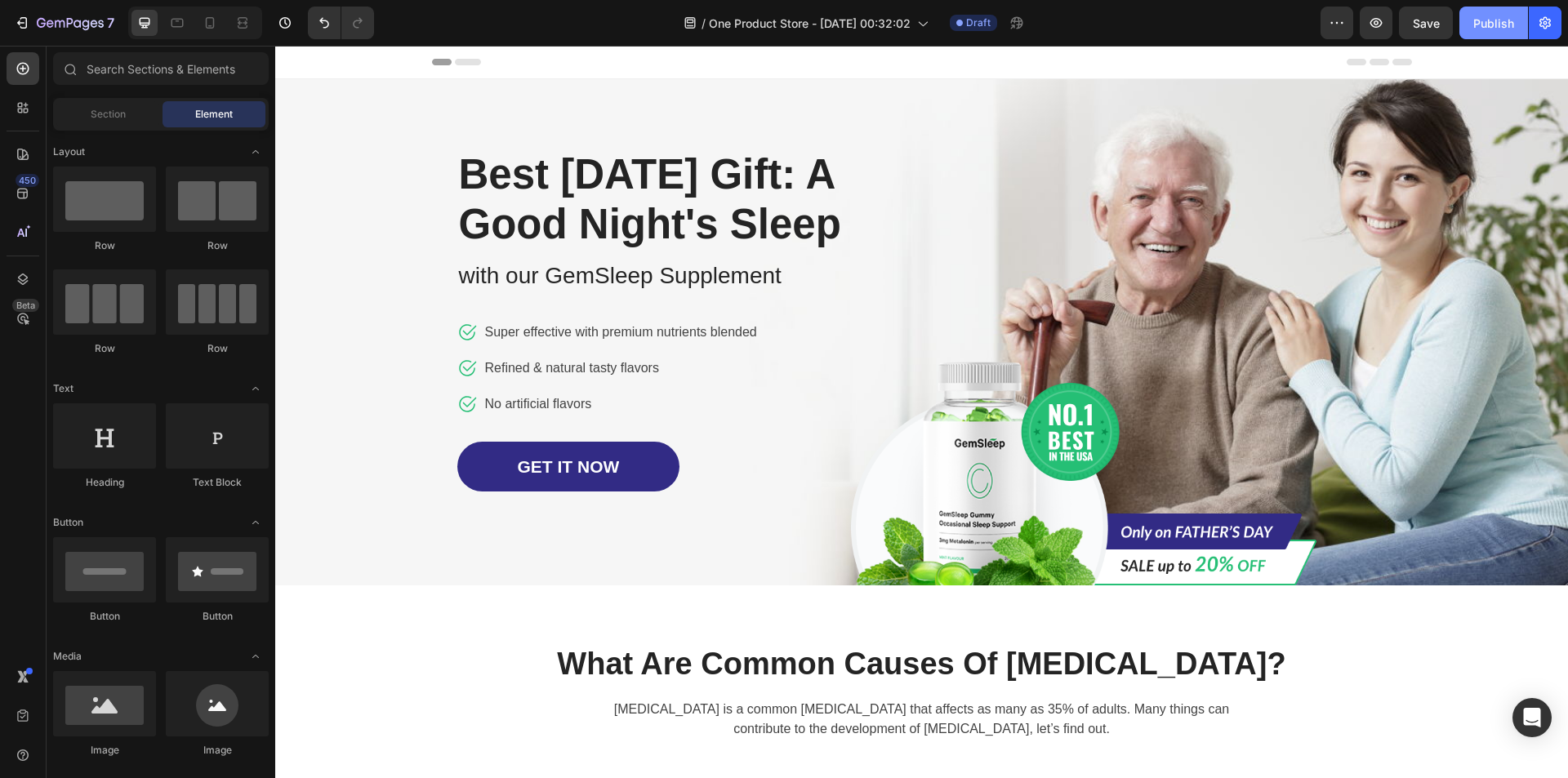
click at [1486, 16] on div "Publish" at bounding box center [1493, 23] width 41 height 17
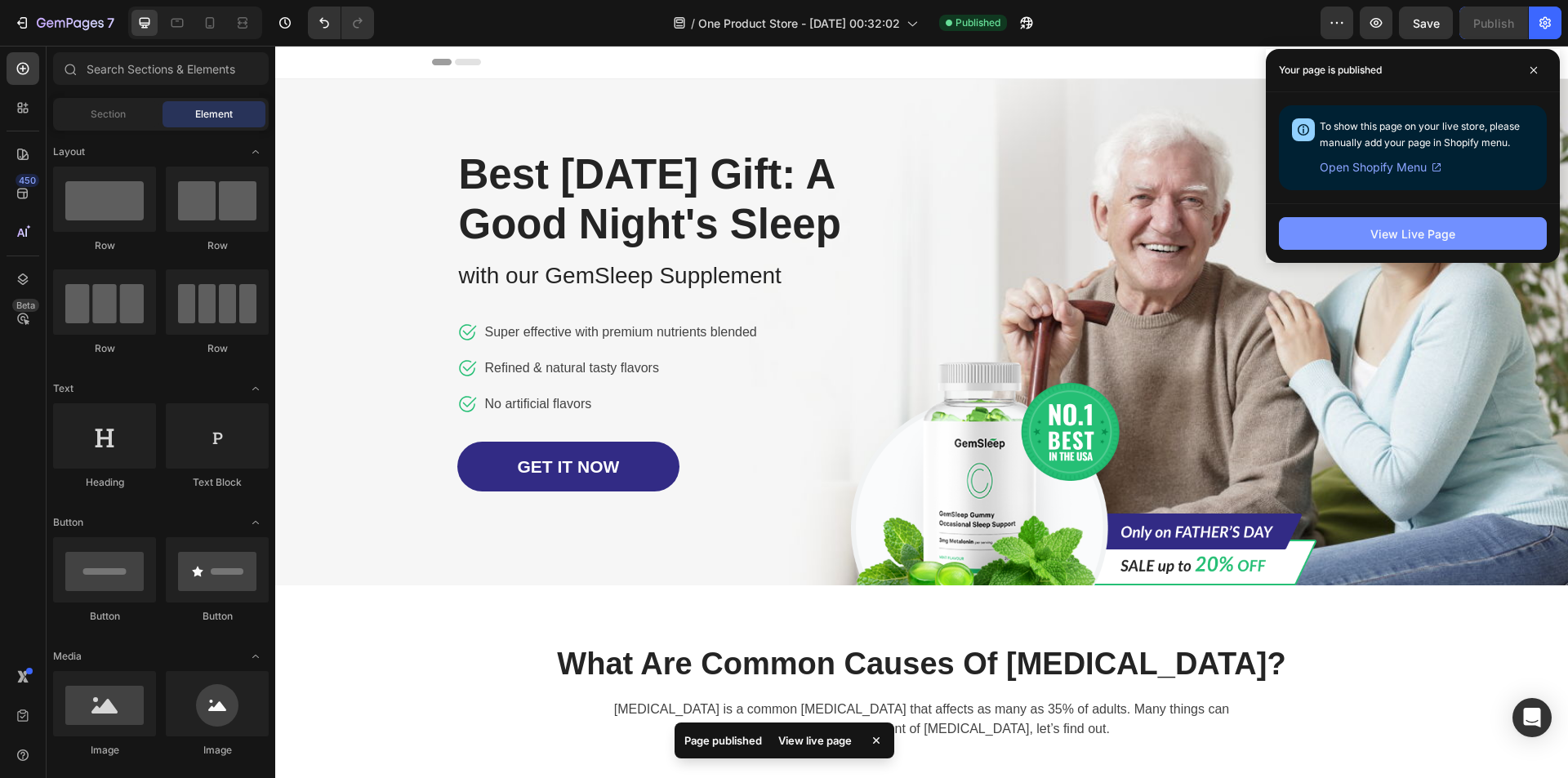
click at [1436, 226] on div "View Live Page" at bounding box center [1413, 235] width 85 height 17
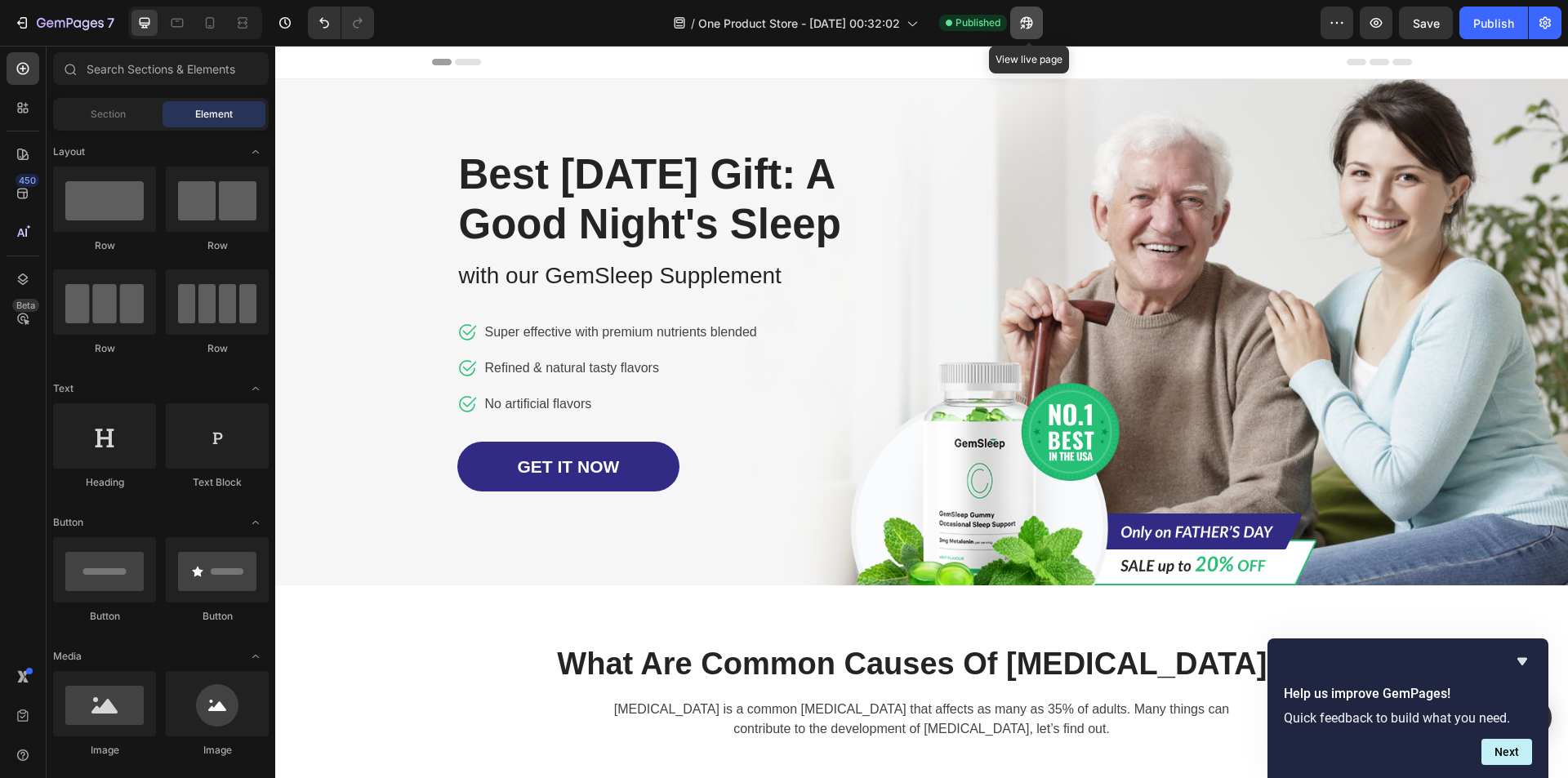
click at [1025, 27] on icon "button" at bounding box center [1023, 26] width 4 height 4
click at [1112, 222] on div "Image Row Best [DATE] Gift: A Good Night's Sleep Heading with our GemSleep Supp…" at bounding box center [922, 332] width 955 height 507
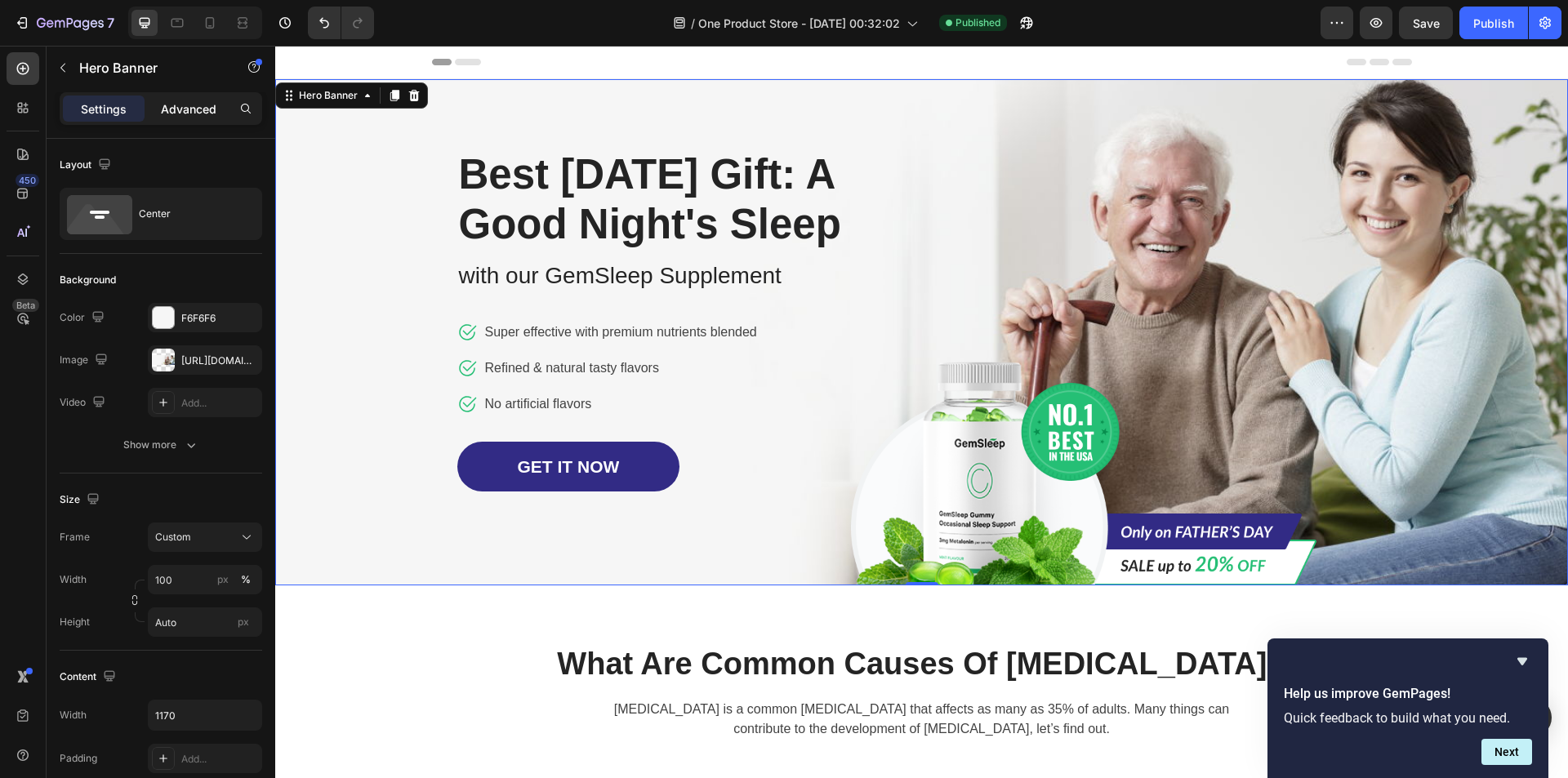
click at [170, 109] on p "Advanced" at bounding box center [189, 109] width 56 height 17
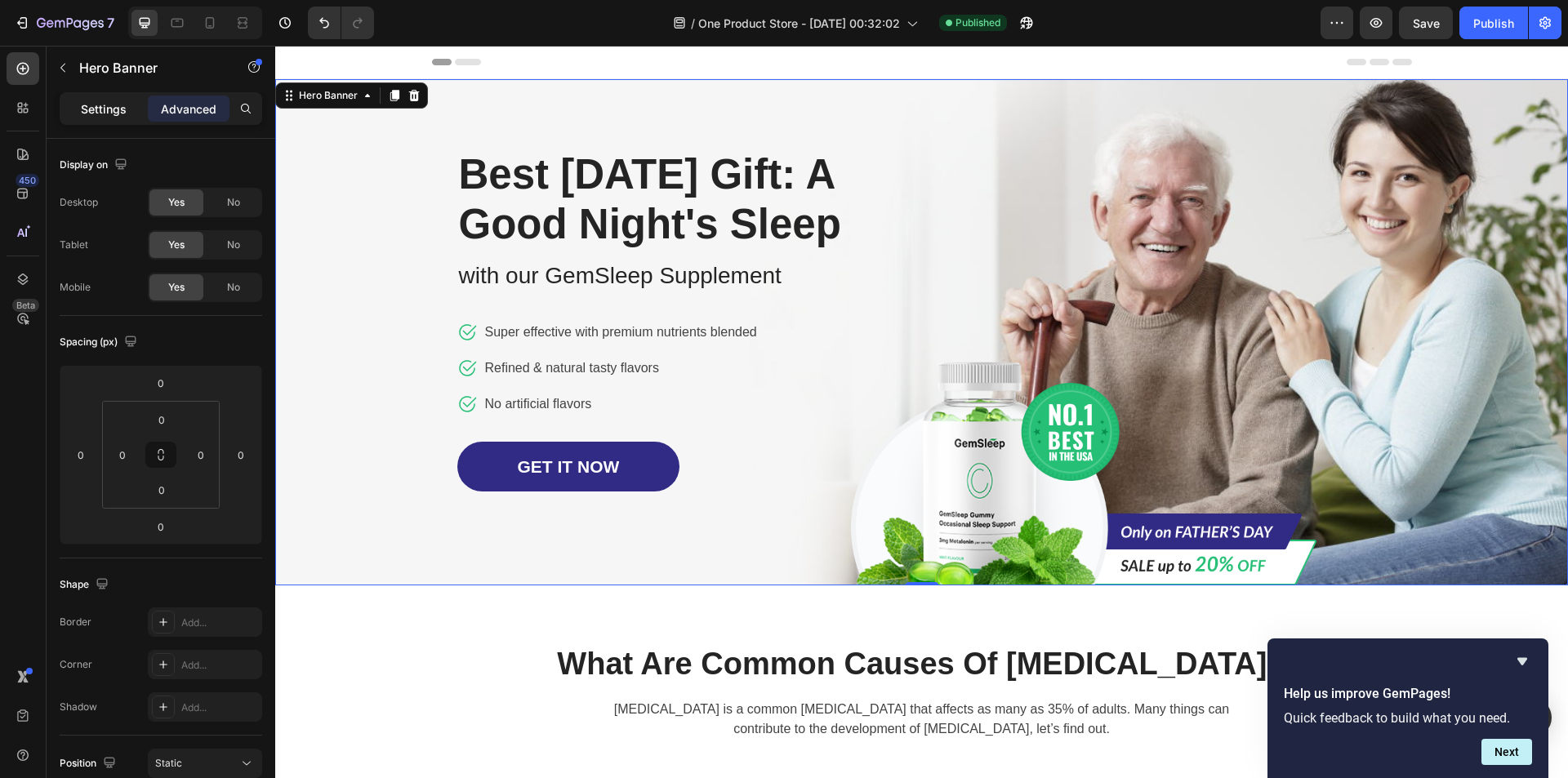
click at [104, 109] on p "Settings" at bounding box center [103, 109] width 45 height 17
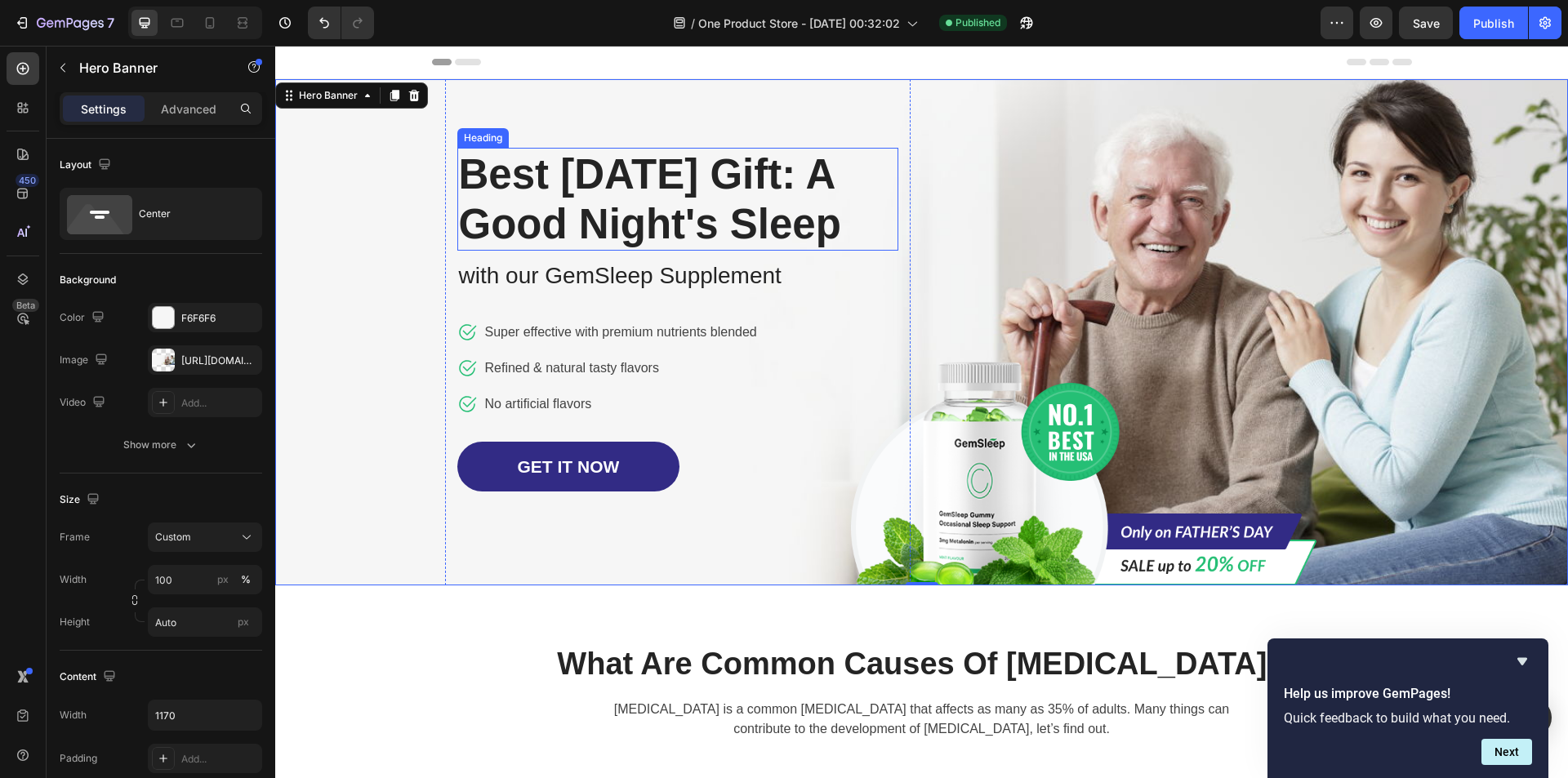
click at [591, 241] on p "Best [DATE] Gift: A Good Night's Sleep" at bounding box center [678, 199] width 438 height 99
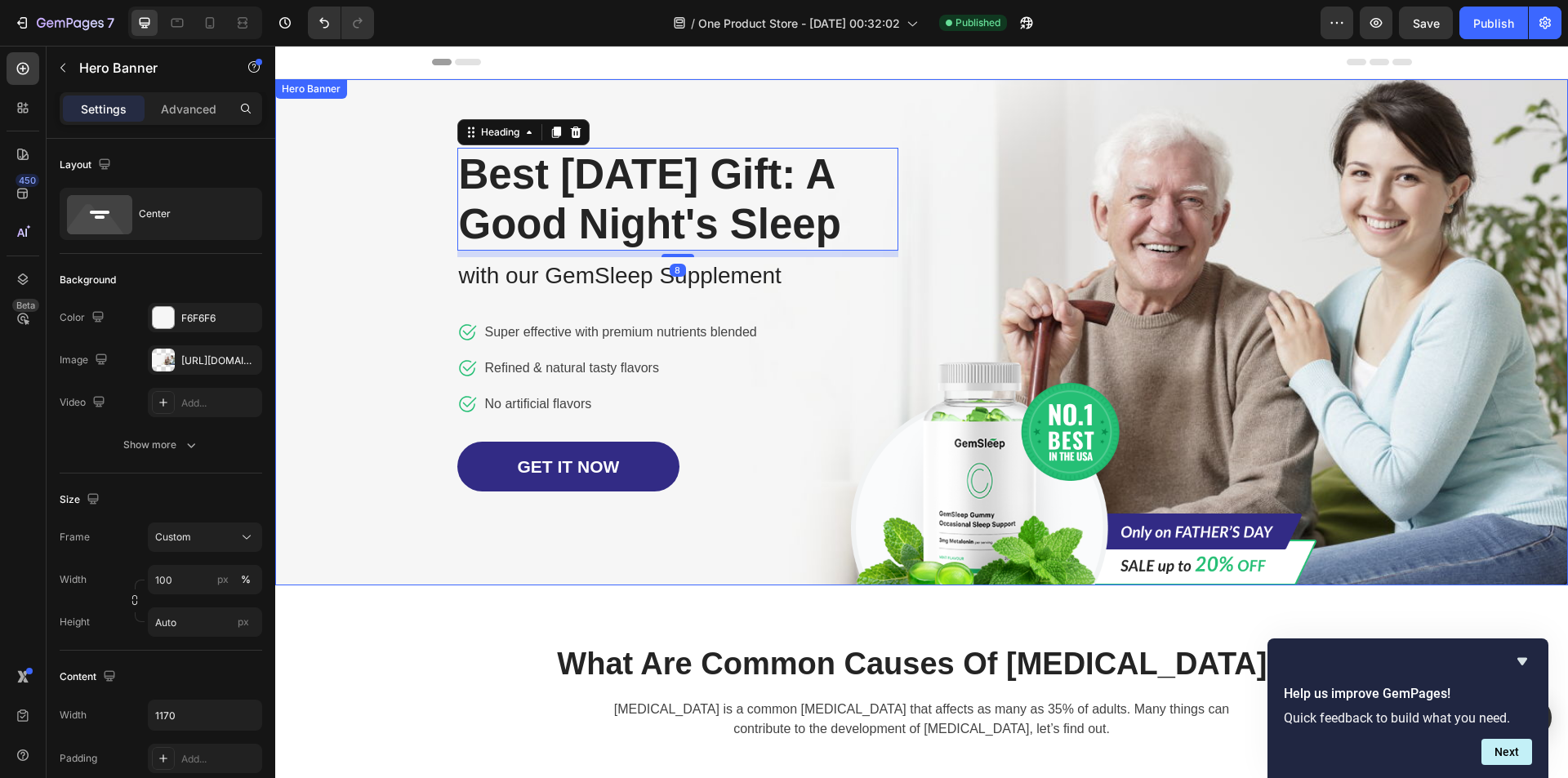
click at [1159, 230] on div "Image Row Best [DATE] Gift: A Good Night's Sleep Heading 8 with our GemSleep Su…" at bounding box center [922, 332] width 955 height 507
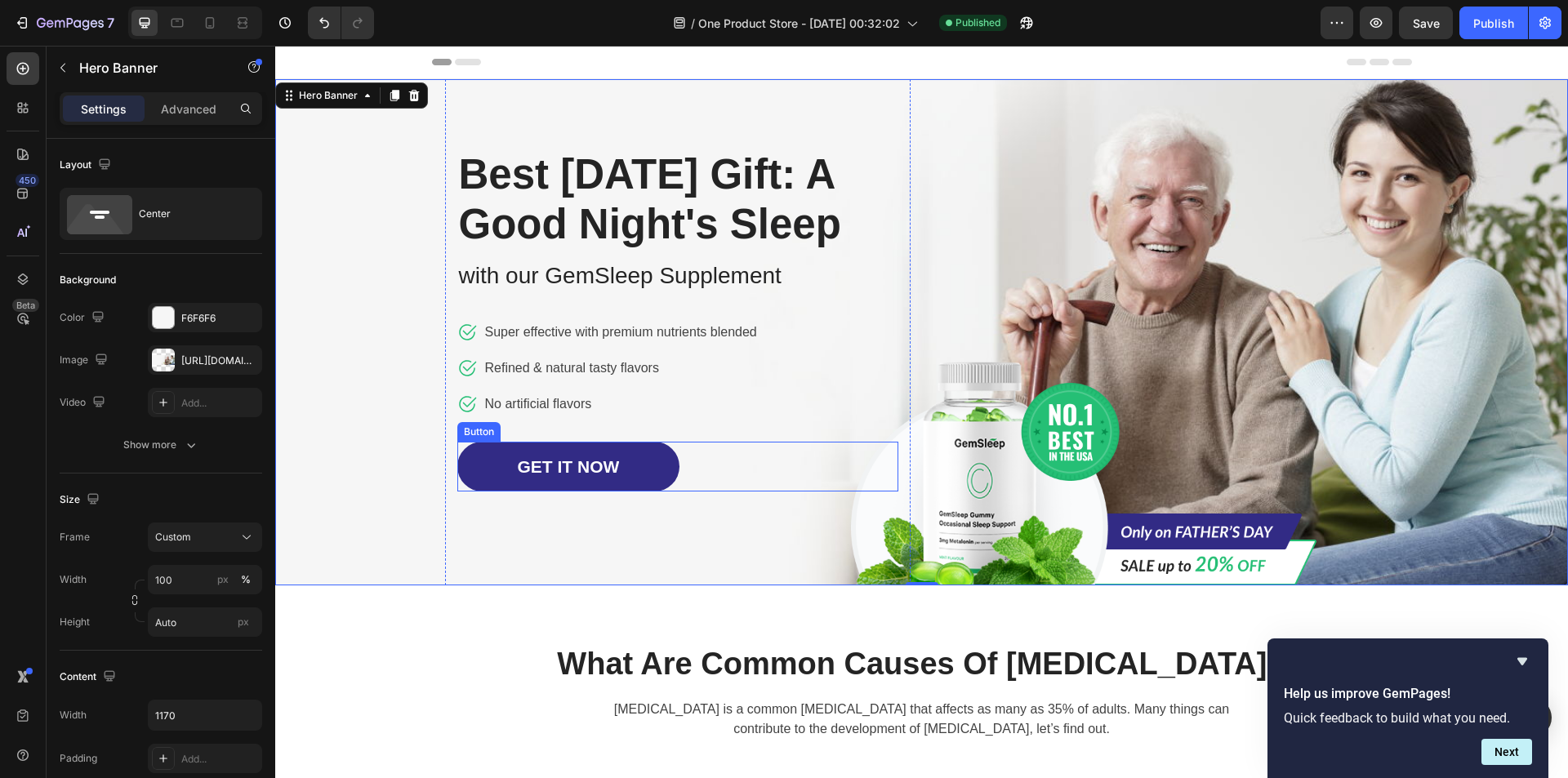
click at [776, 491] on div "GET IT NOW Button" at bounding box center [677, 467] width 441 height 50
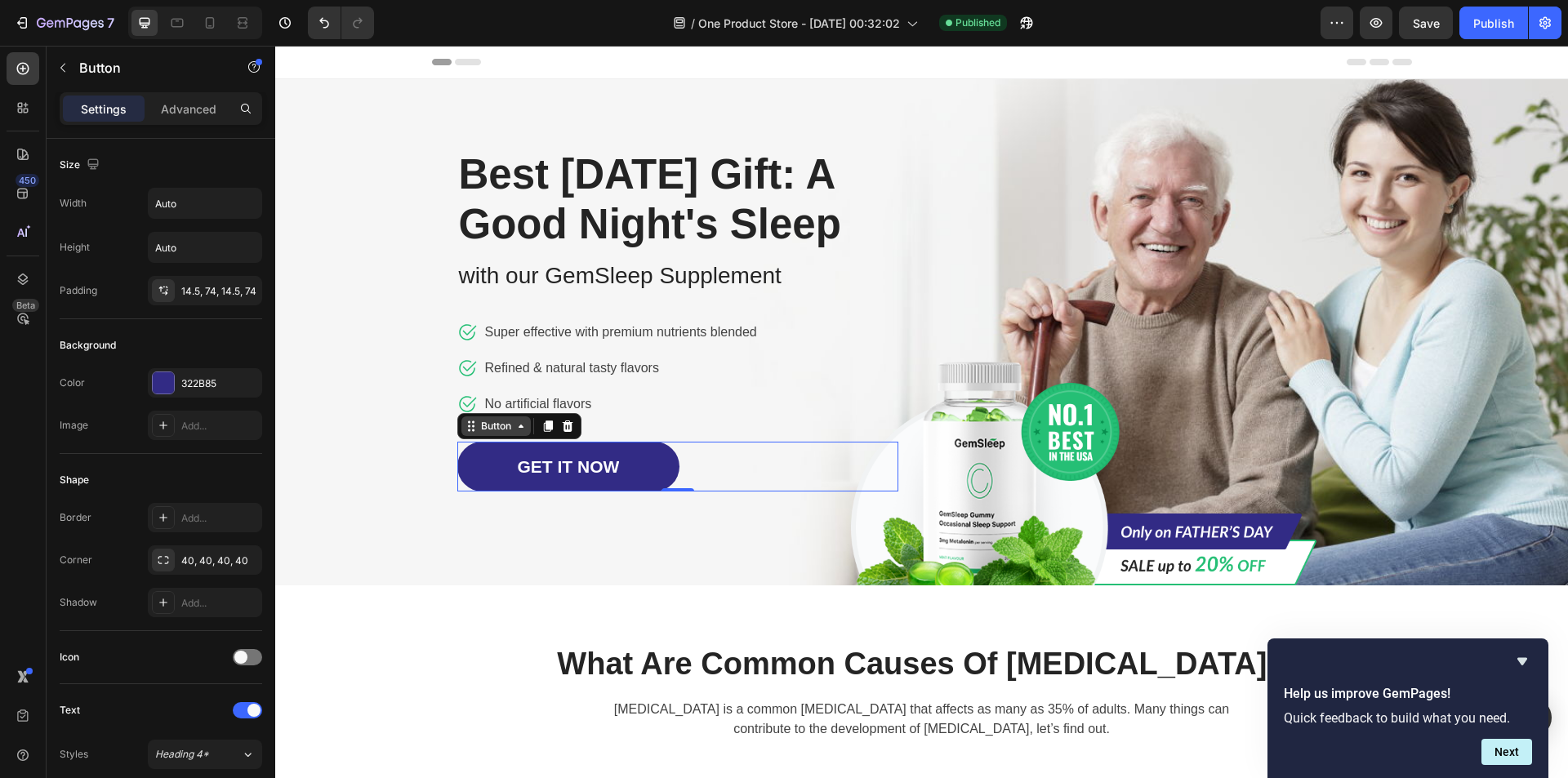
click at [507, 433] on div "Button" at bounding box center [496, 426] width 37 height 14
click at [705, 491] on div "GET IT NOW Button Row 1 col Hero Banner Section 0" at bounding box center [677, 467] width 441 height 50
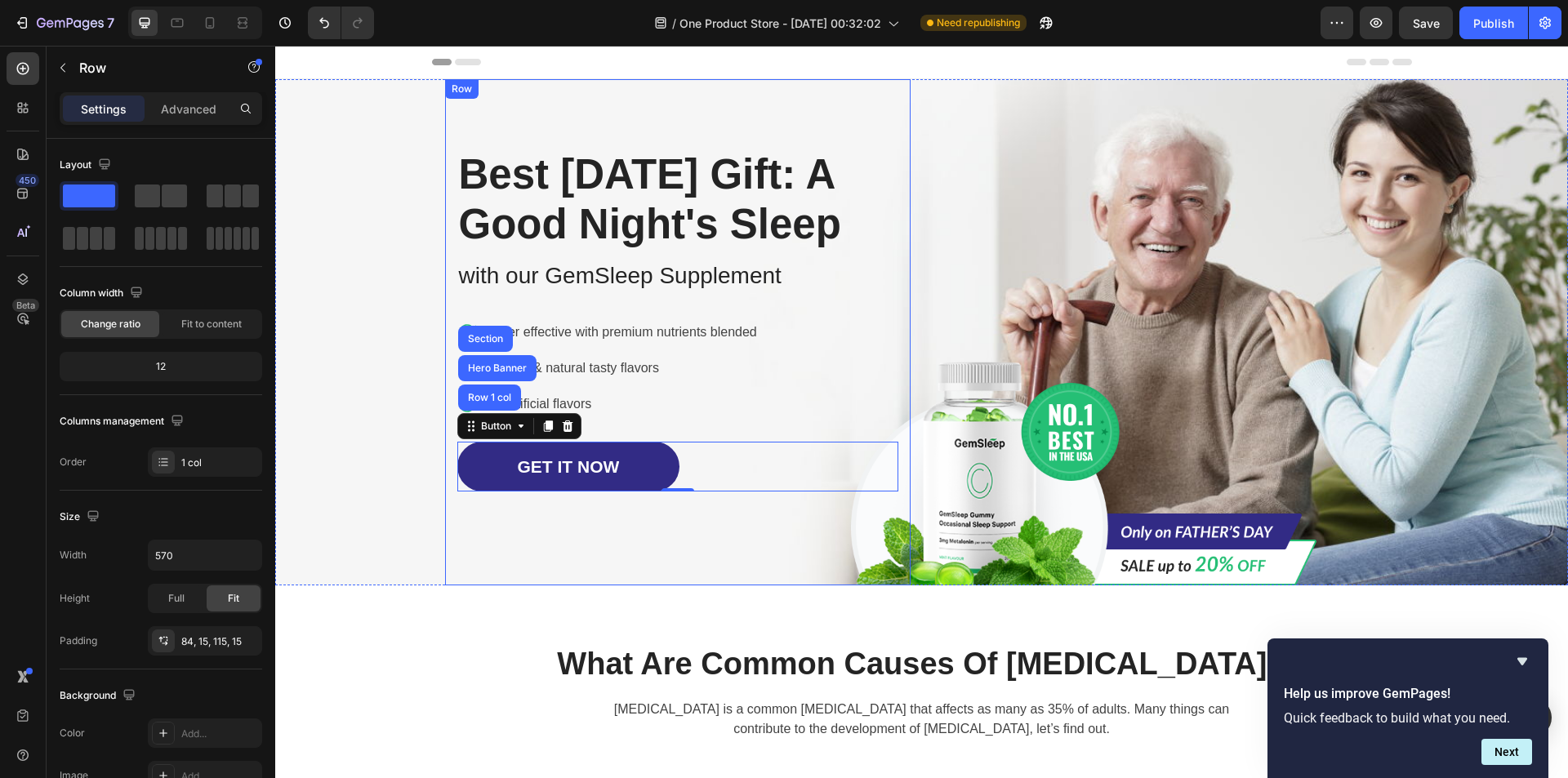
click at [513, 570] on div "Best [DATE] Gift: A Good Night's Sleep Heading with our GemSleep Supplement Tex…" at bounding box center [677, 332] width 465 height 507
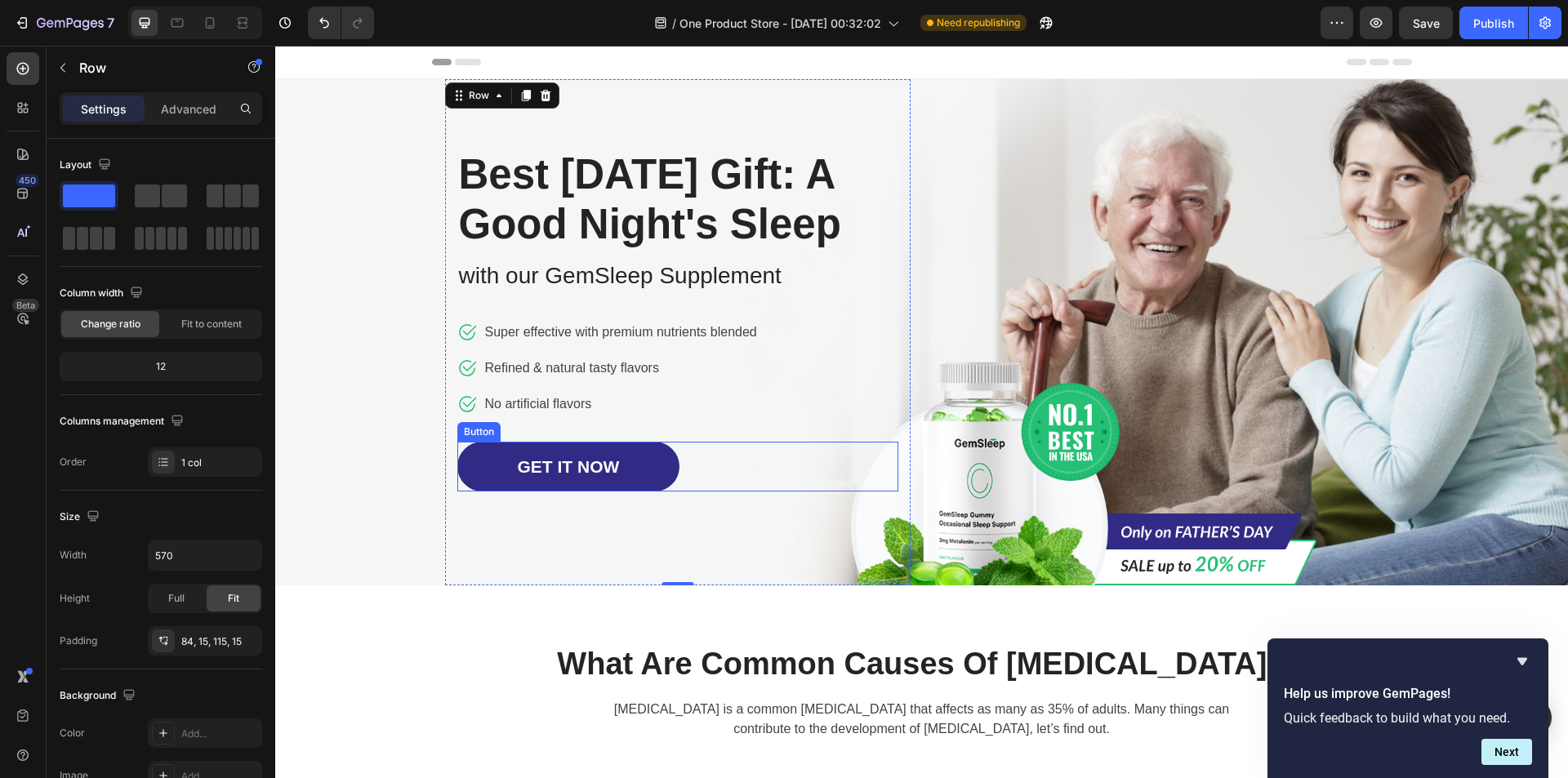
click at [756, 491] on div "GET IT NOW Button" at bounding box center [677, 467] width 441 height 50
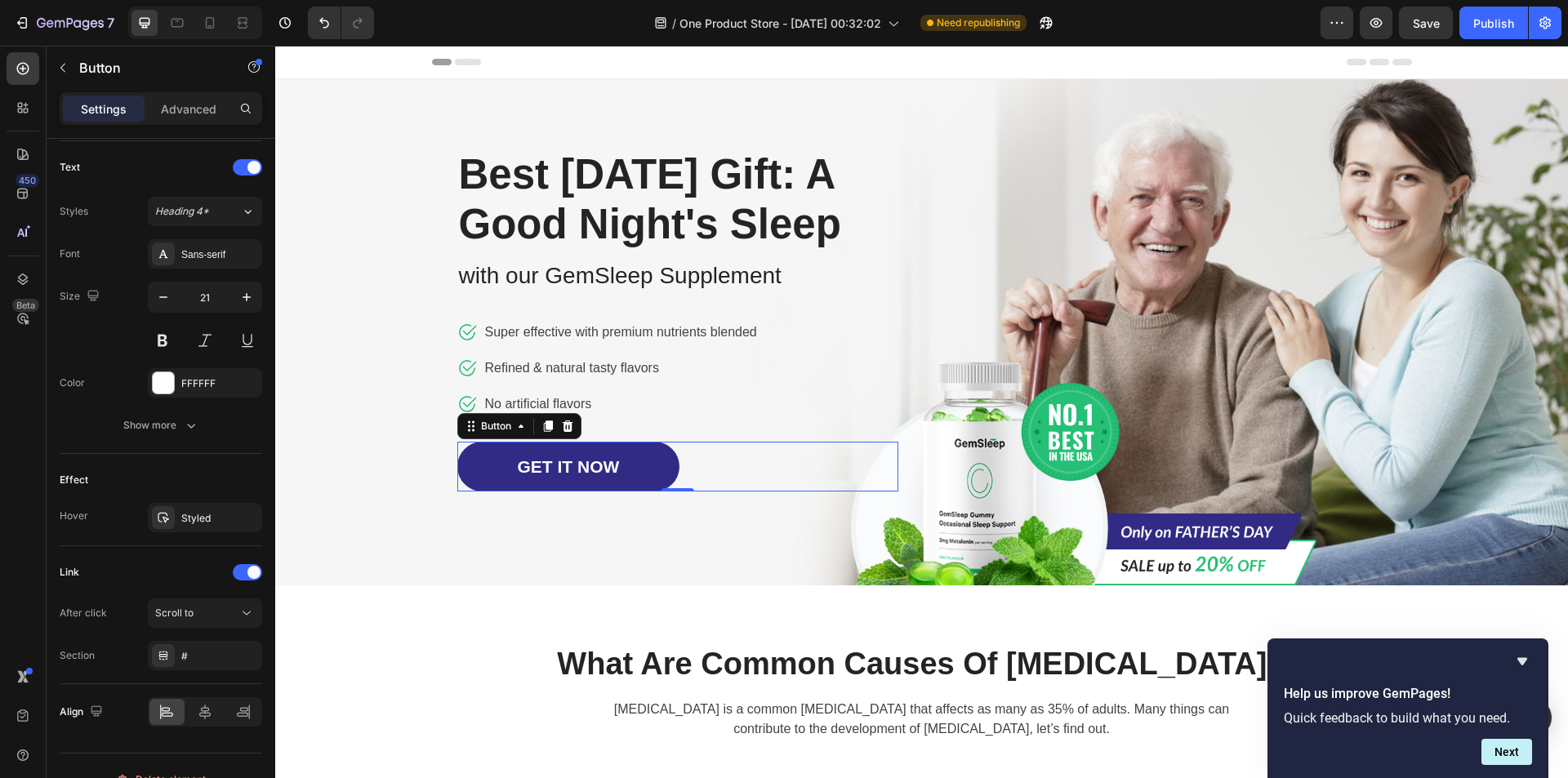
scroll to position [0, 0]
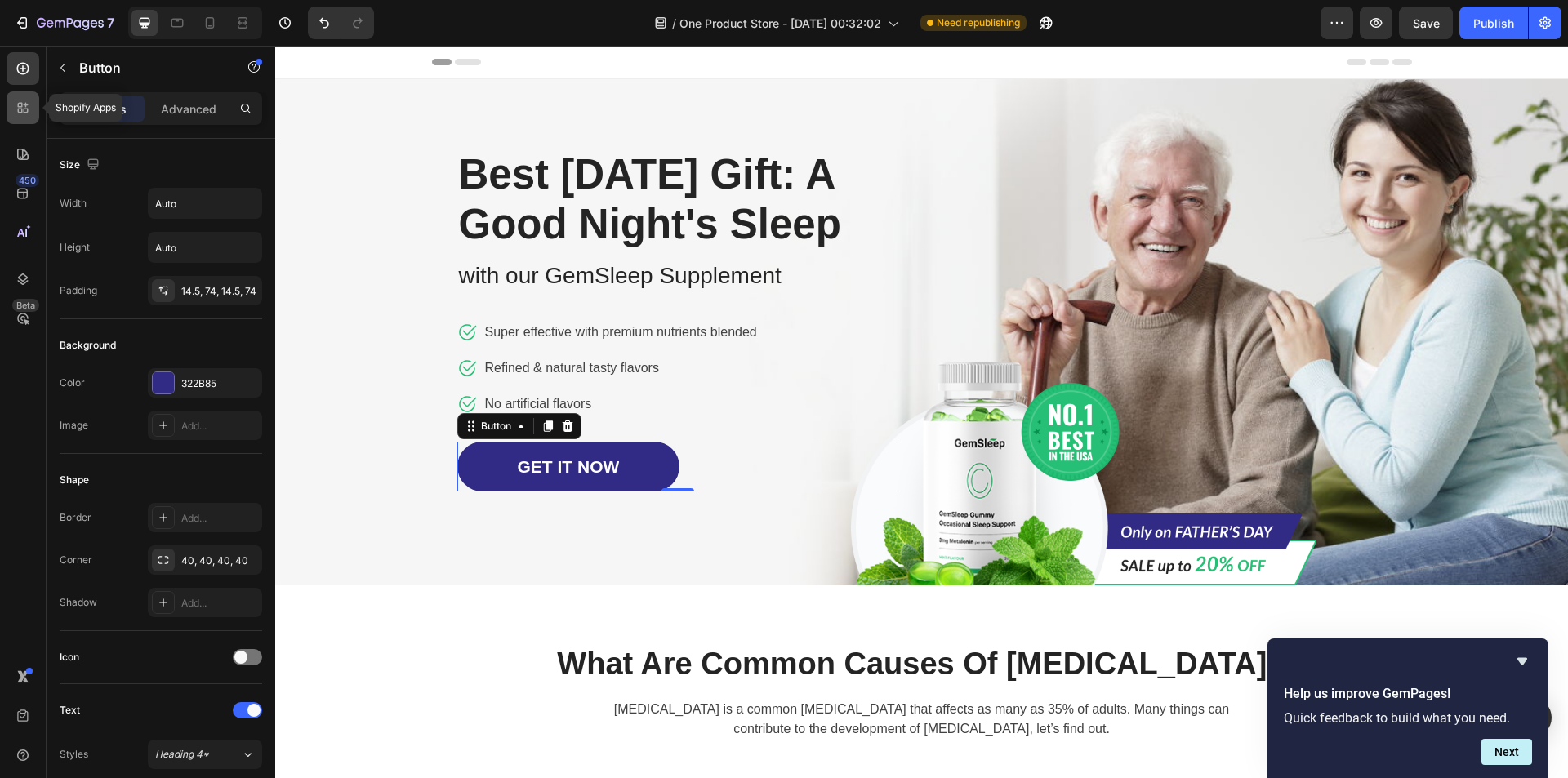
click at [17, 113] on icon at bounding box center [22, 107] width 16 height 16
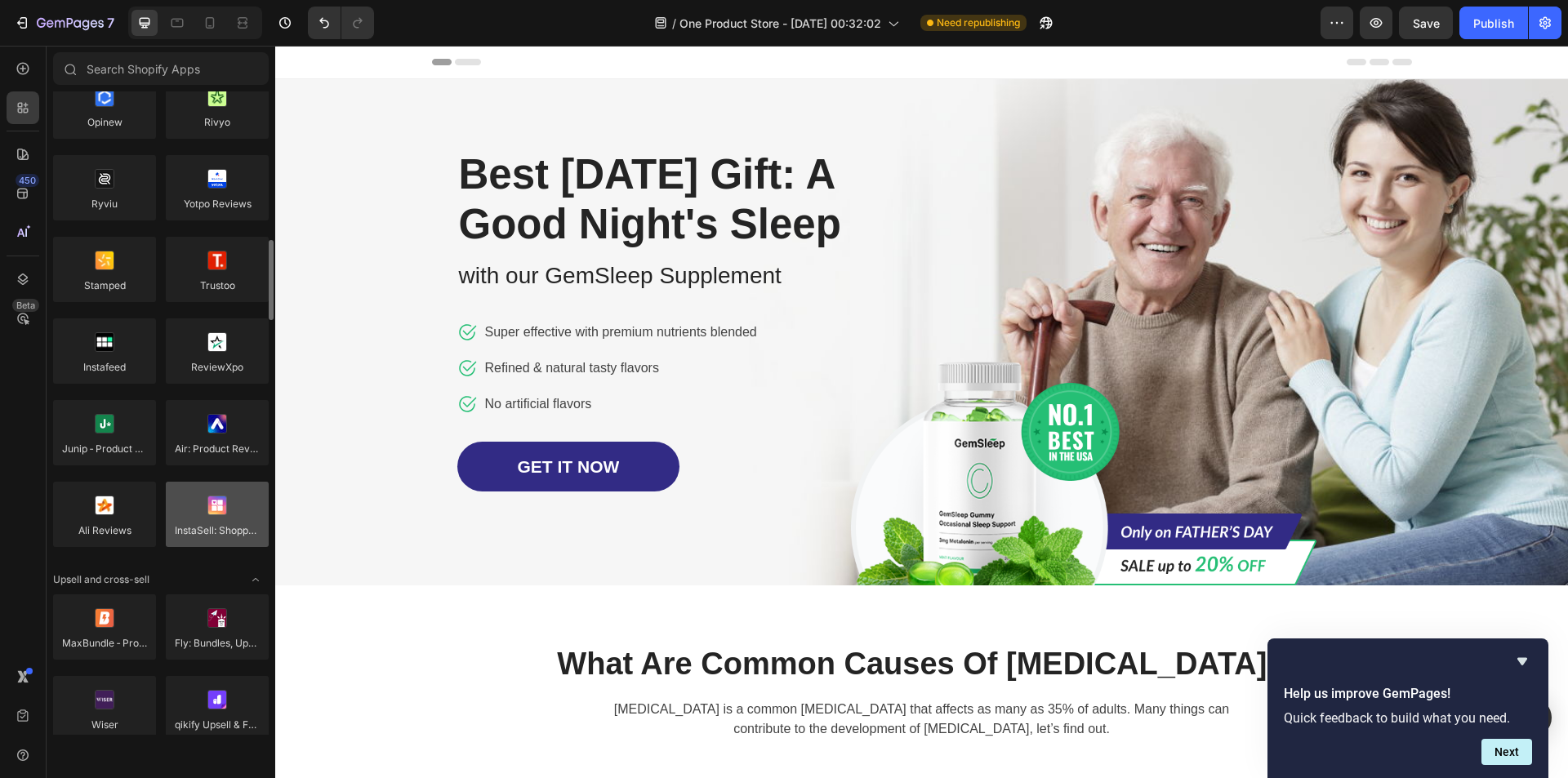
scroll to position [543, 0]
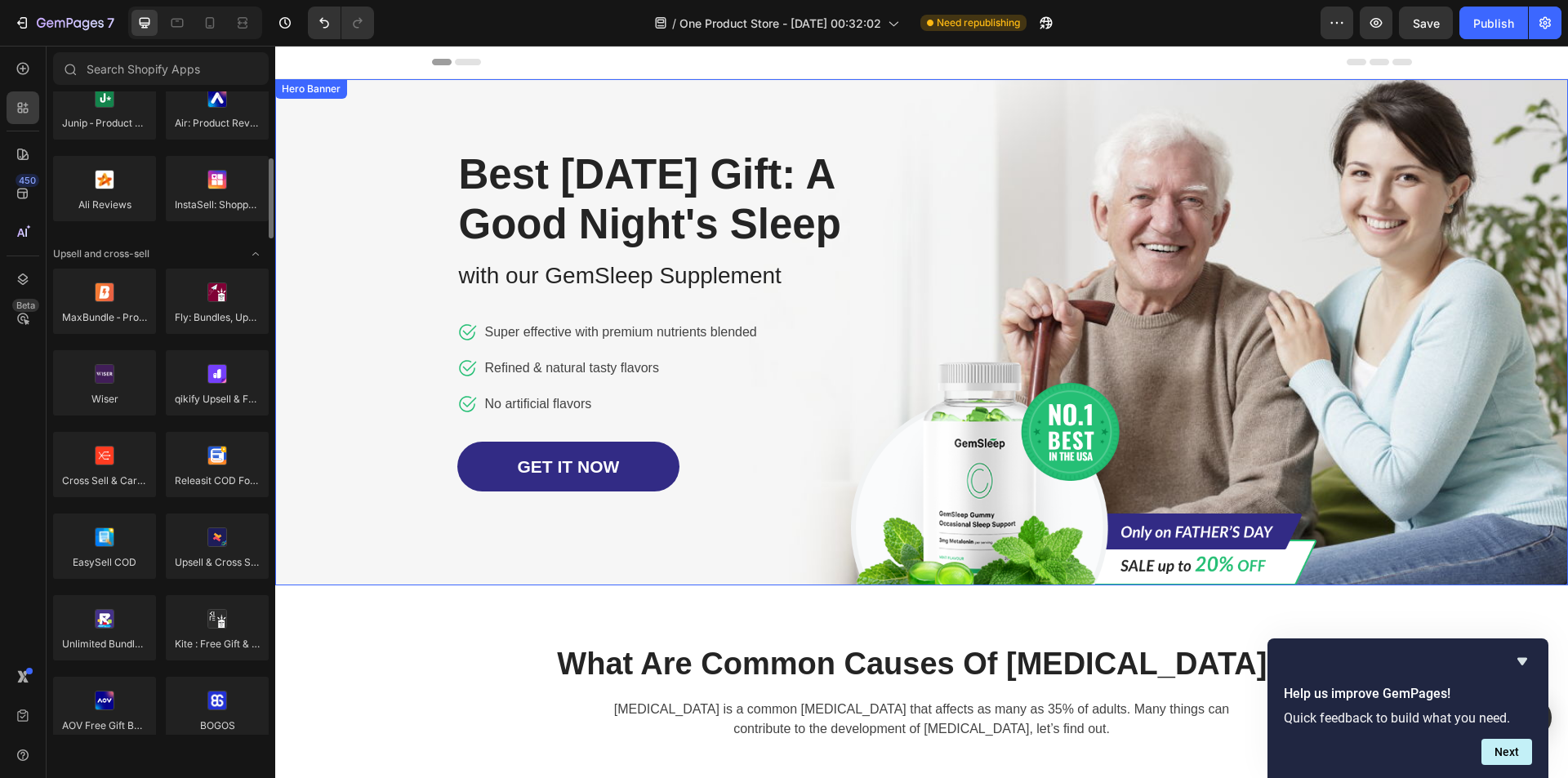
click at [375, 540] on div "Overlay" at bounding box center [921, 332] width 1292 height 507
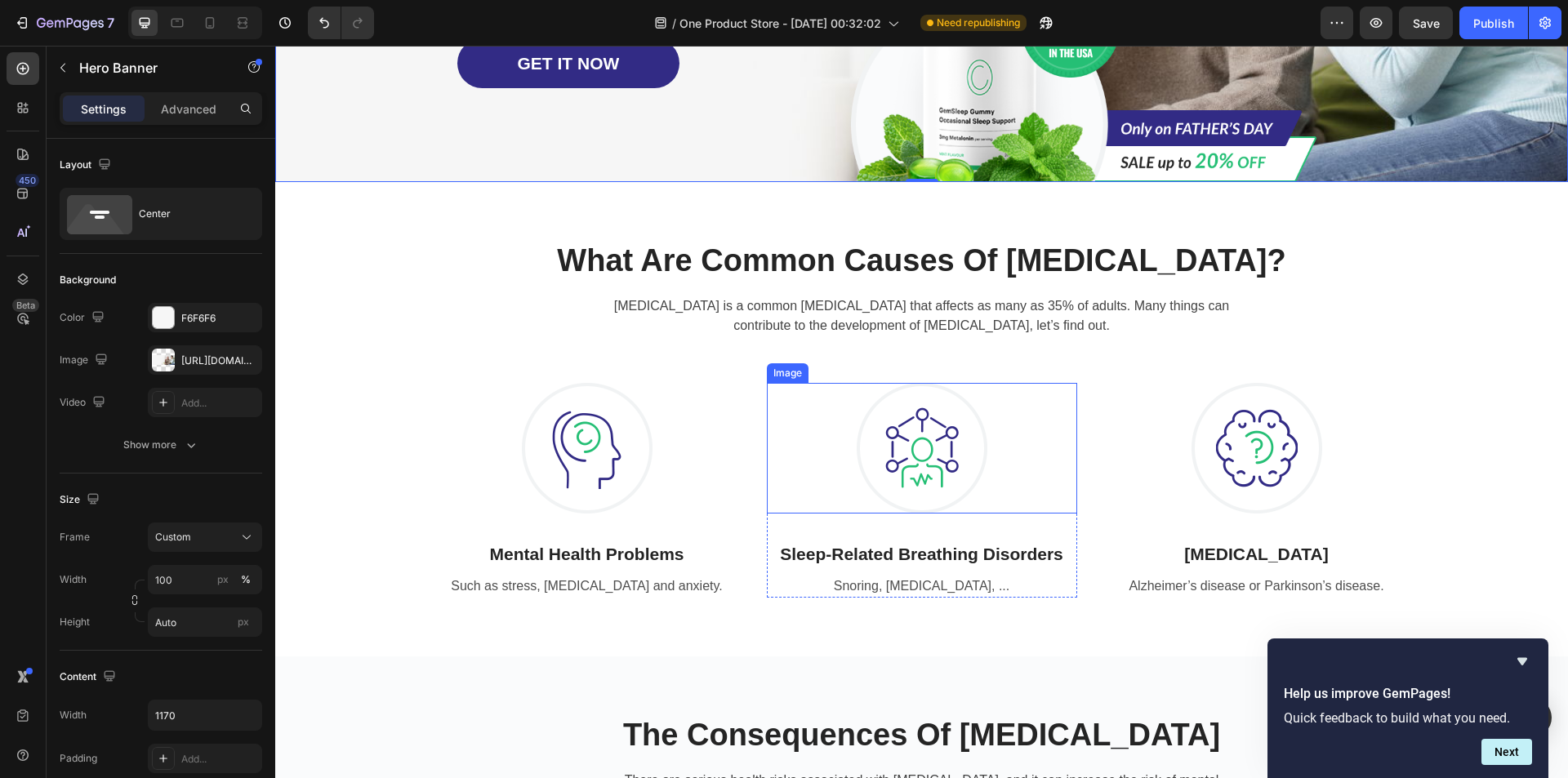
scroll to position [653, 0]
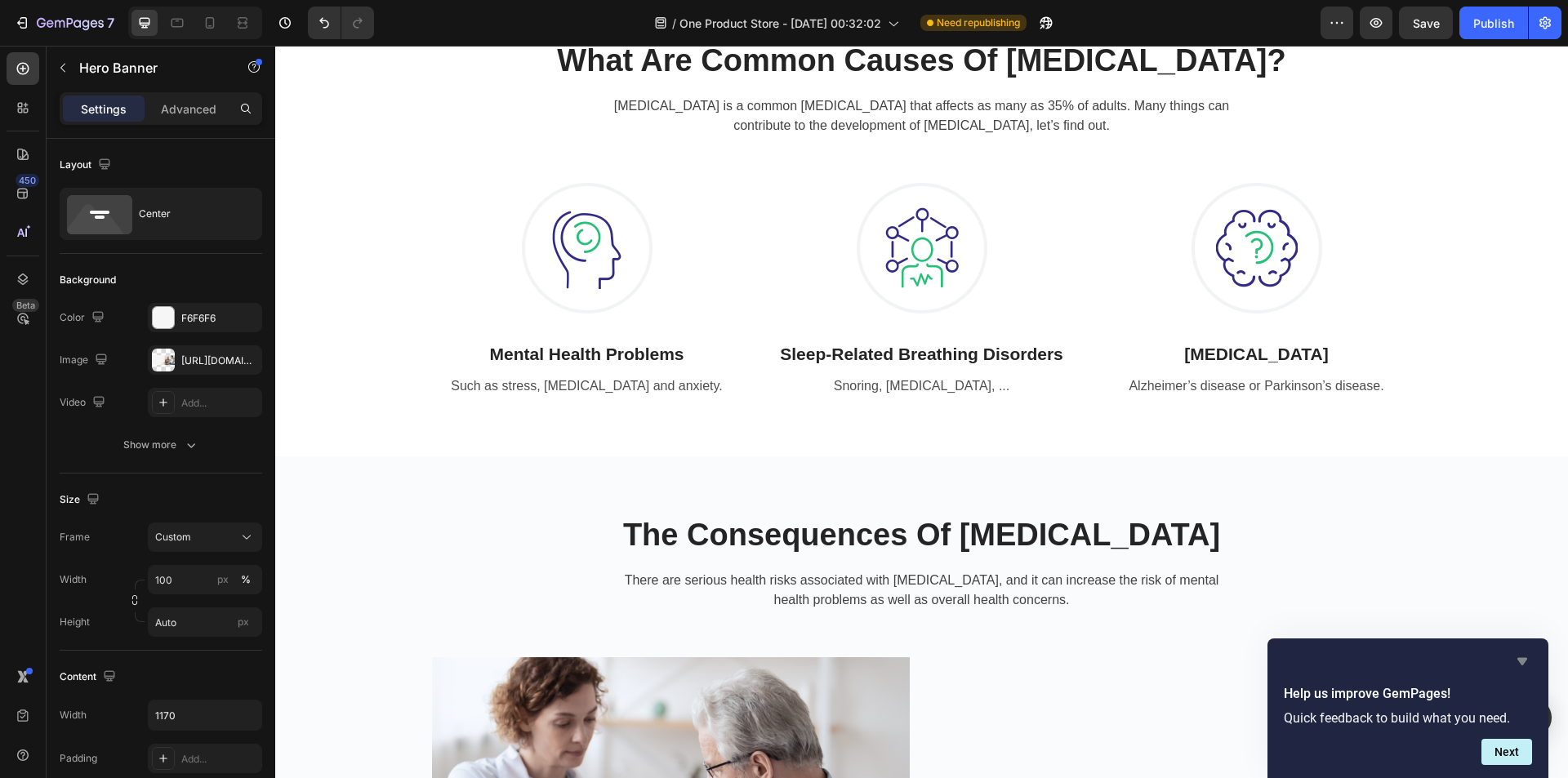
click at [1524, 658] on icon "Hide survey" at bounding box center [1522, 662] width 10 height 8
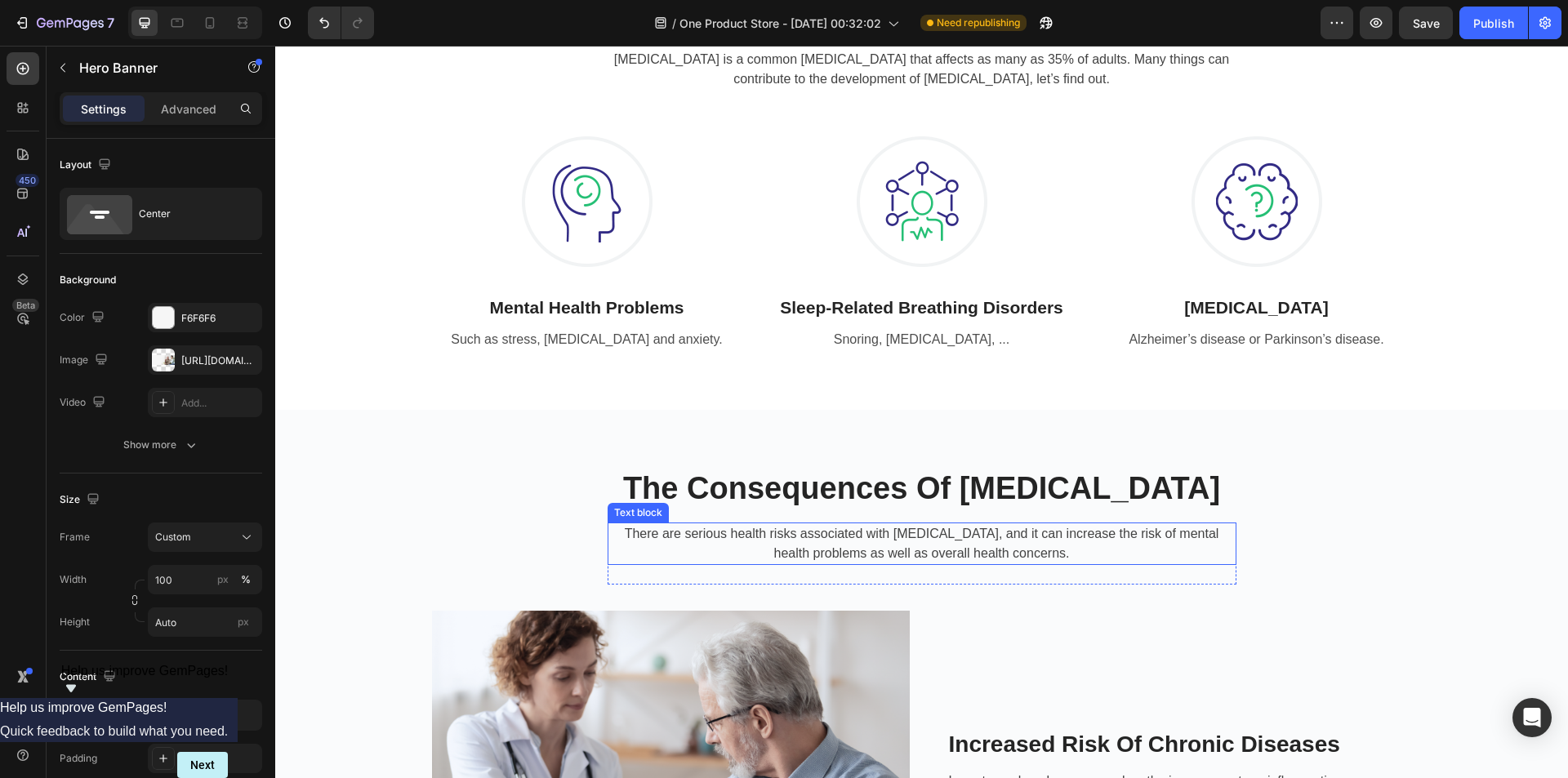
scroll to position [0, 0]
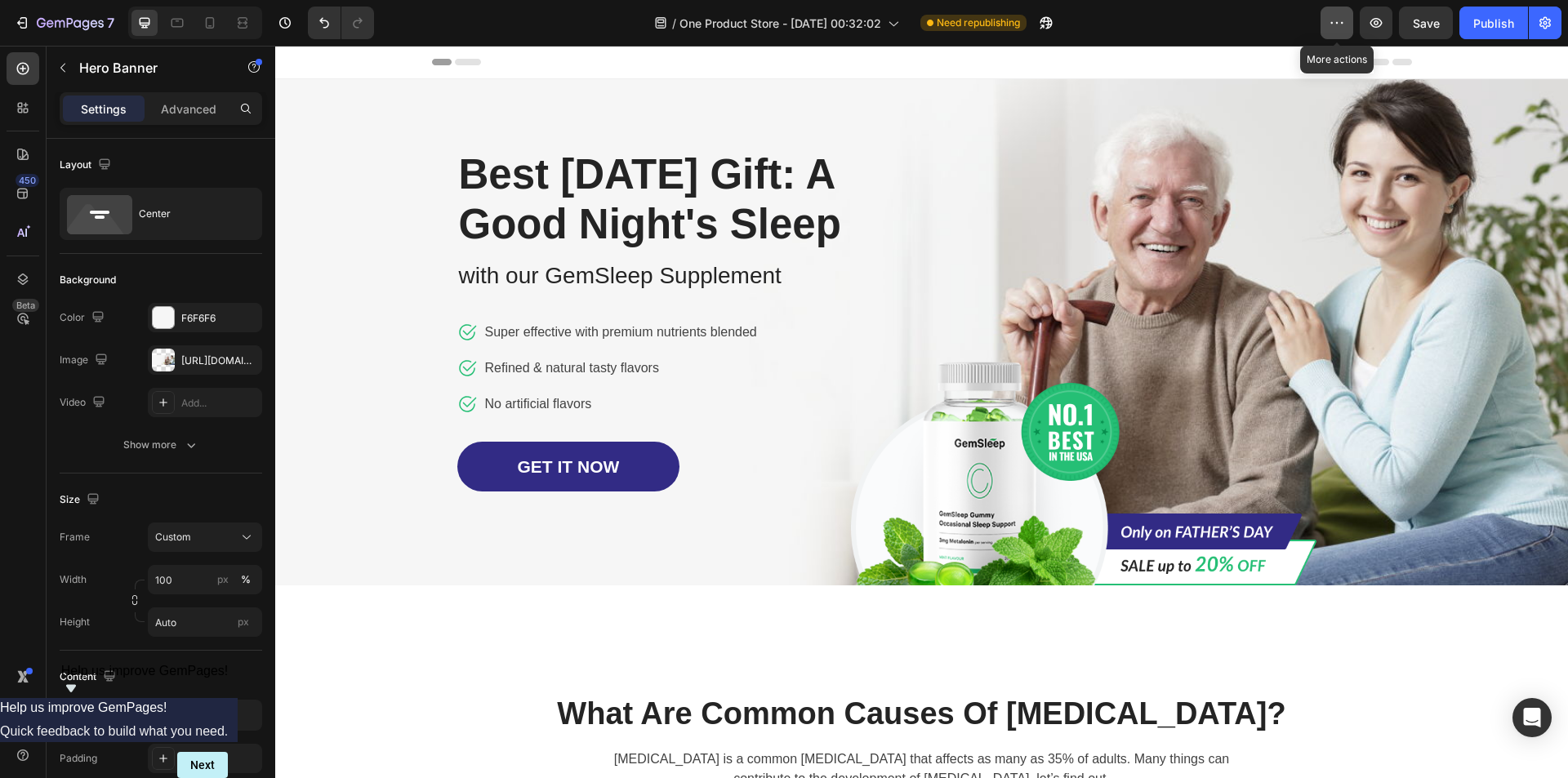
click at [1335, 14] on button "button" at bounding box center [1336, 23] width 33 height 33
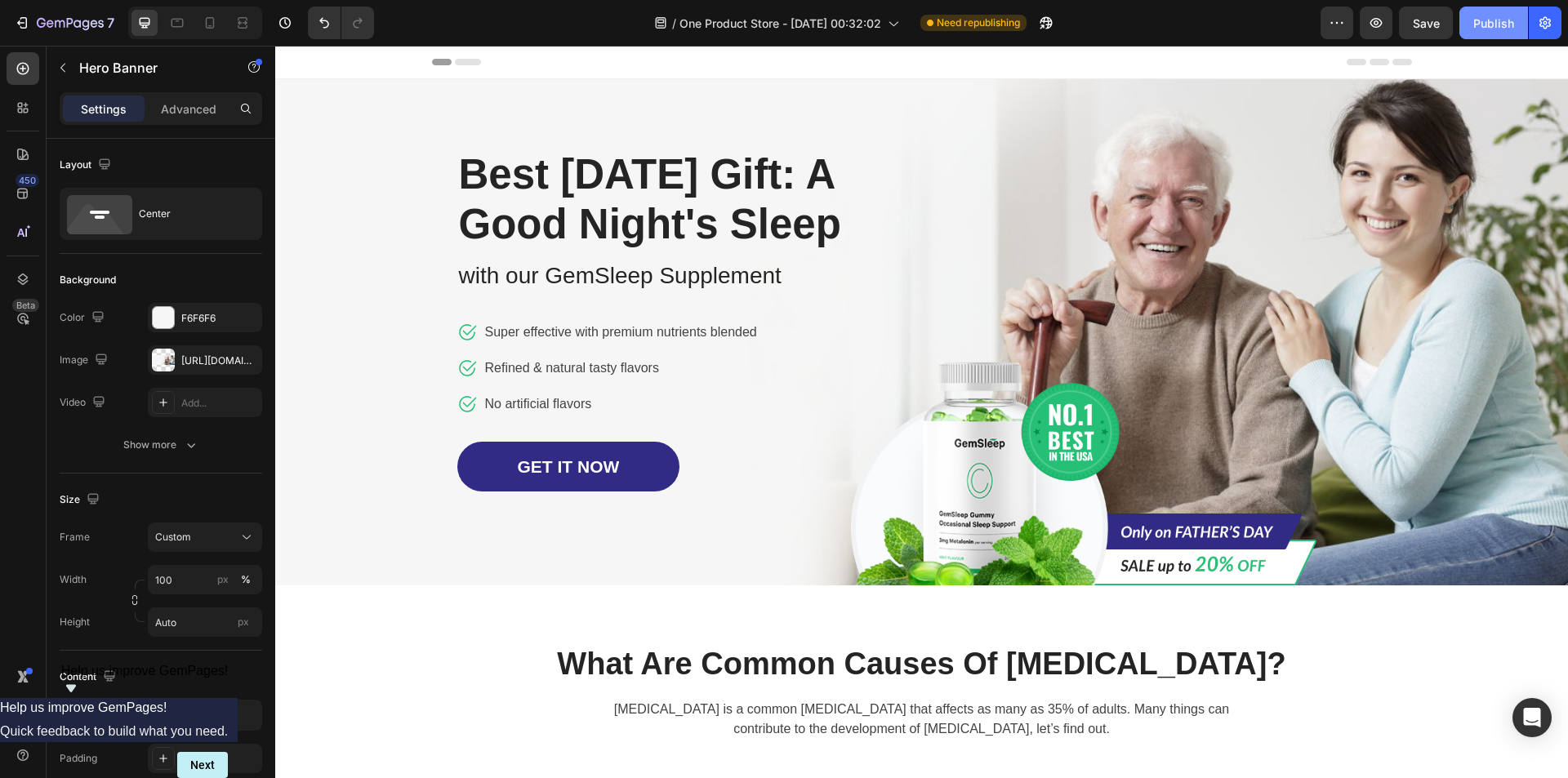
click at [1486, 19] on div "Publish" at bounding box center [1493, 23] width 41 height 17
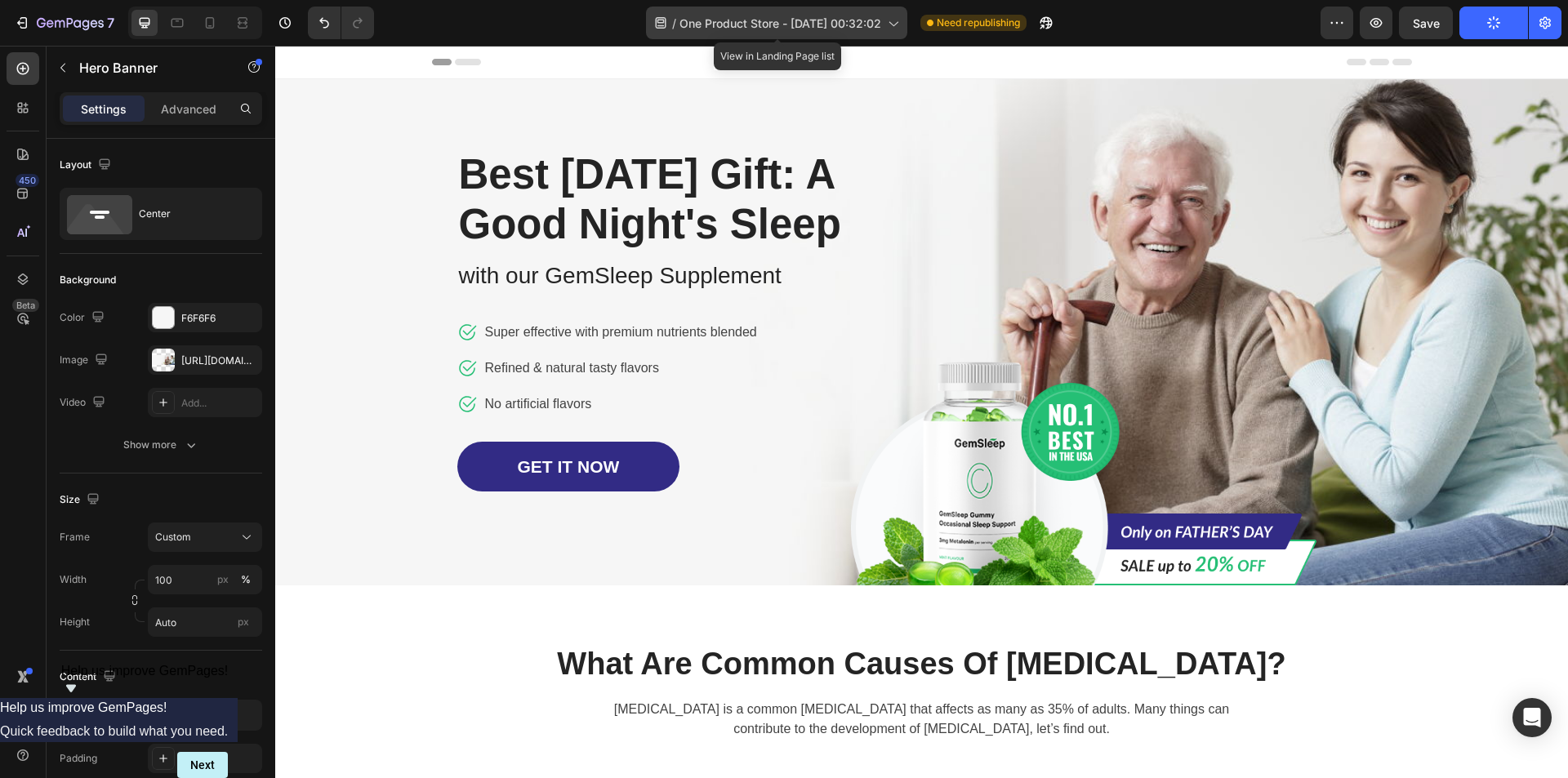
click at [846, 21] on span "One Product Store - [DATE] 00:32:02" at bounding box center [780, 23] width 202 height 17
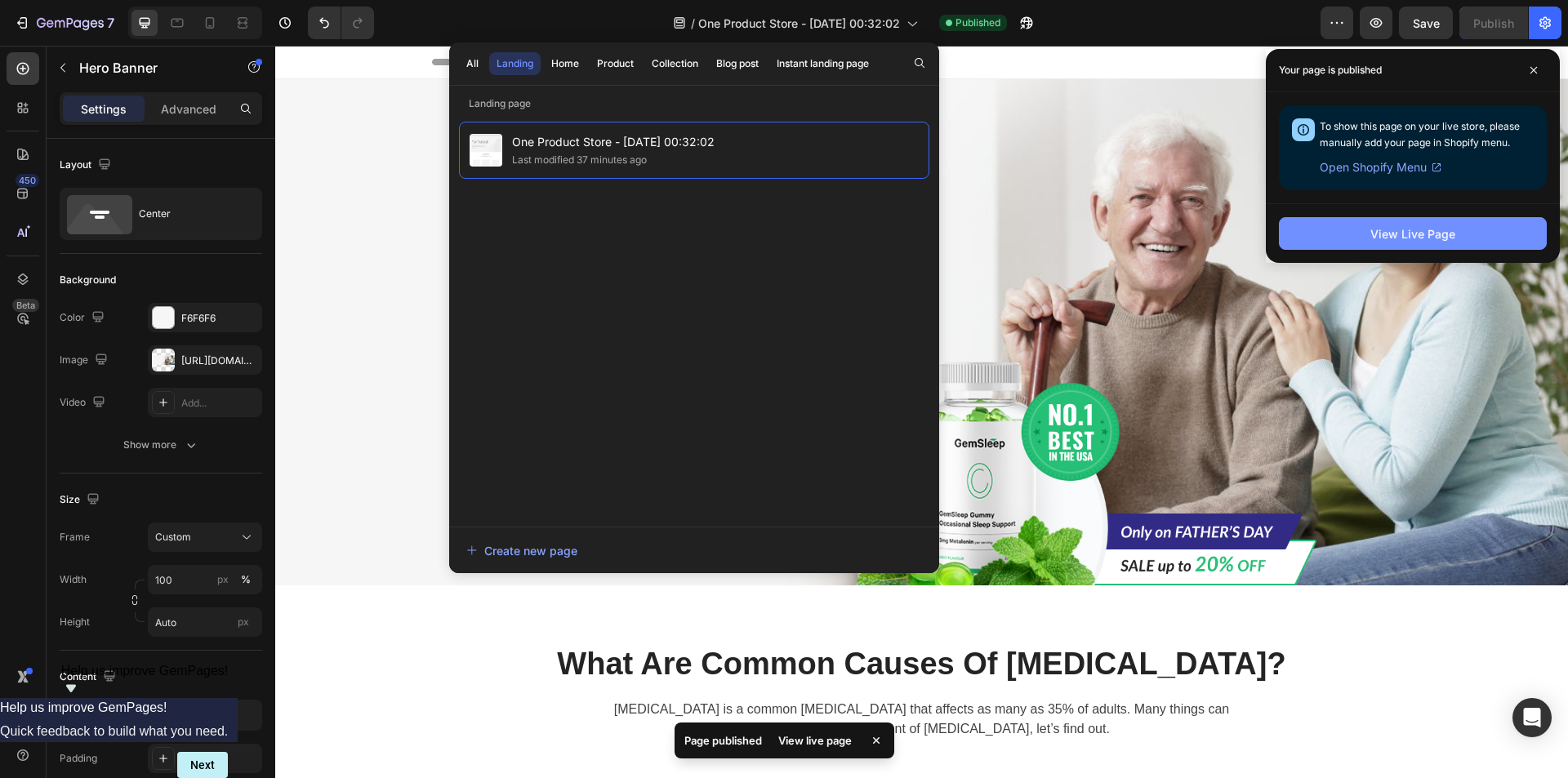
click at [1410, 235] on div "View Live Page" at bounding box center [1413, 235] width 85 height 17
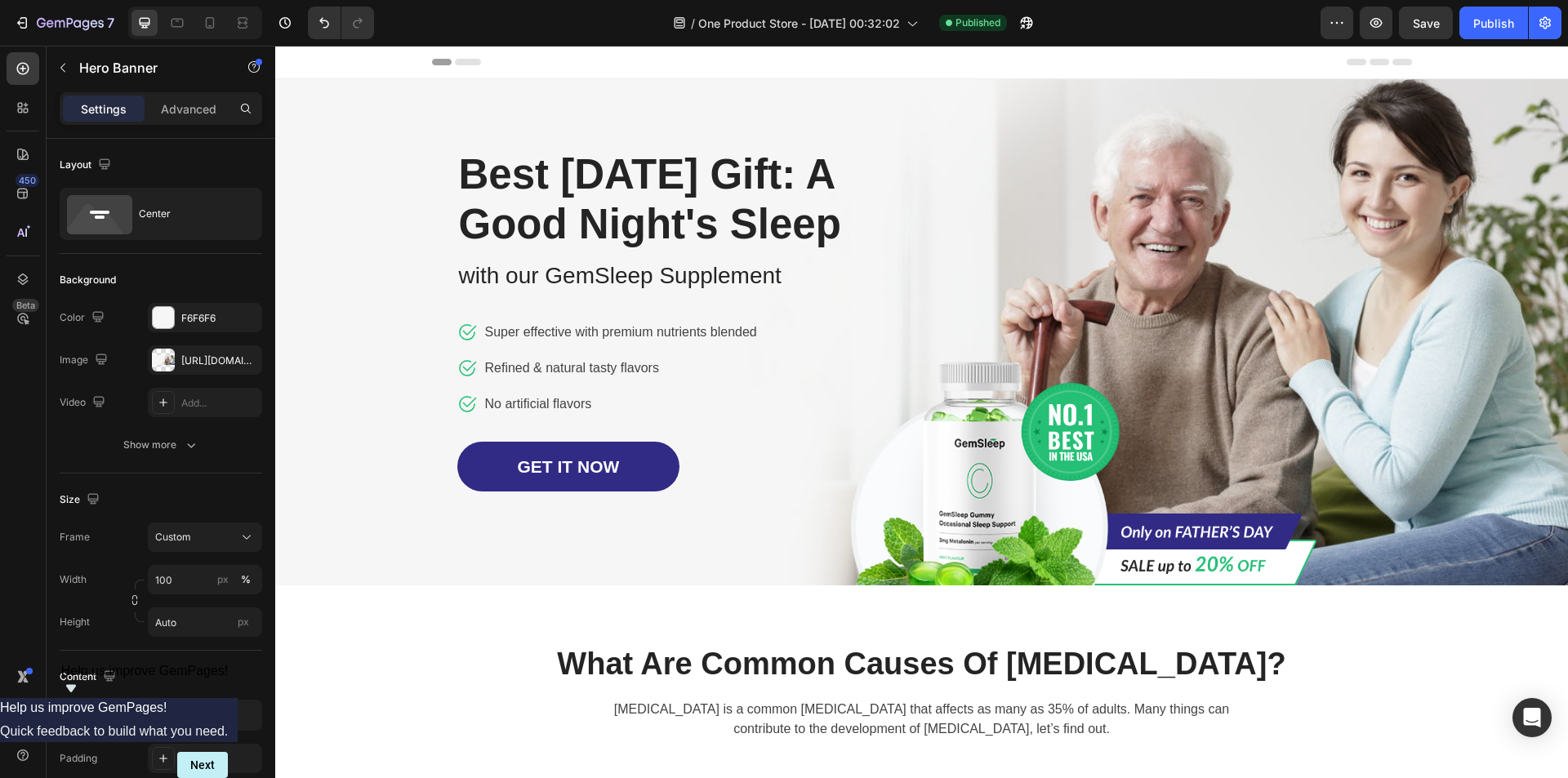
click at [320, 63] on span "Header" at bounding box center [323, 62] width 36 height 16
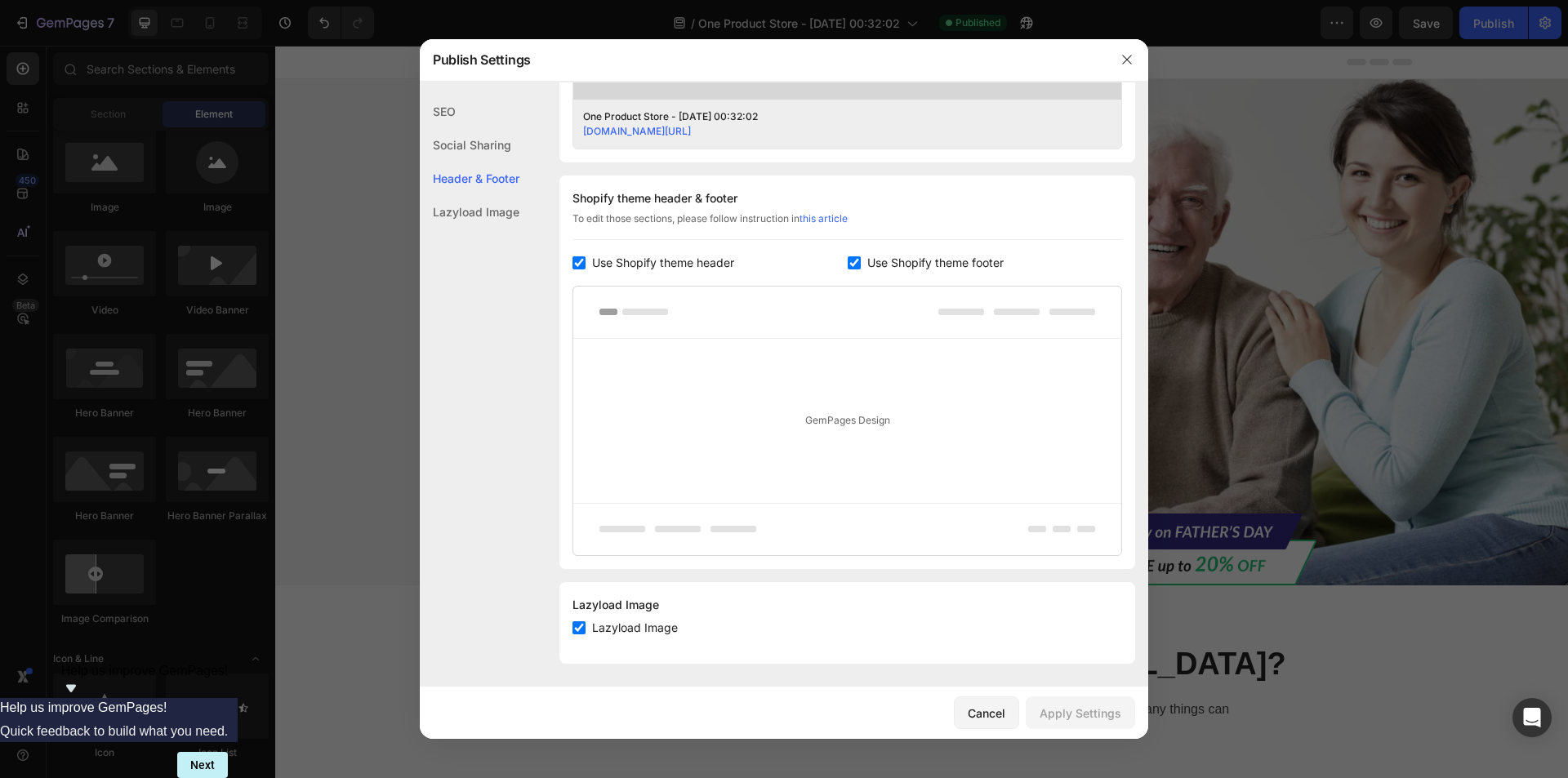
scroll to position [690, 0]
click at [577, 261] on input "checkbox" at bounding box center [579, 261] width 14 height 14
checkbox input "false"
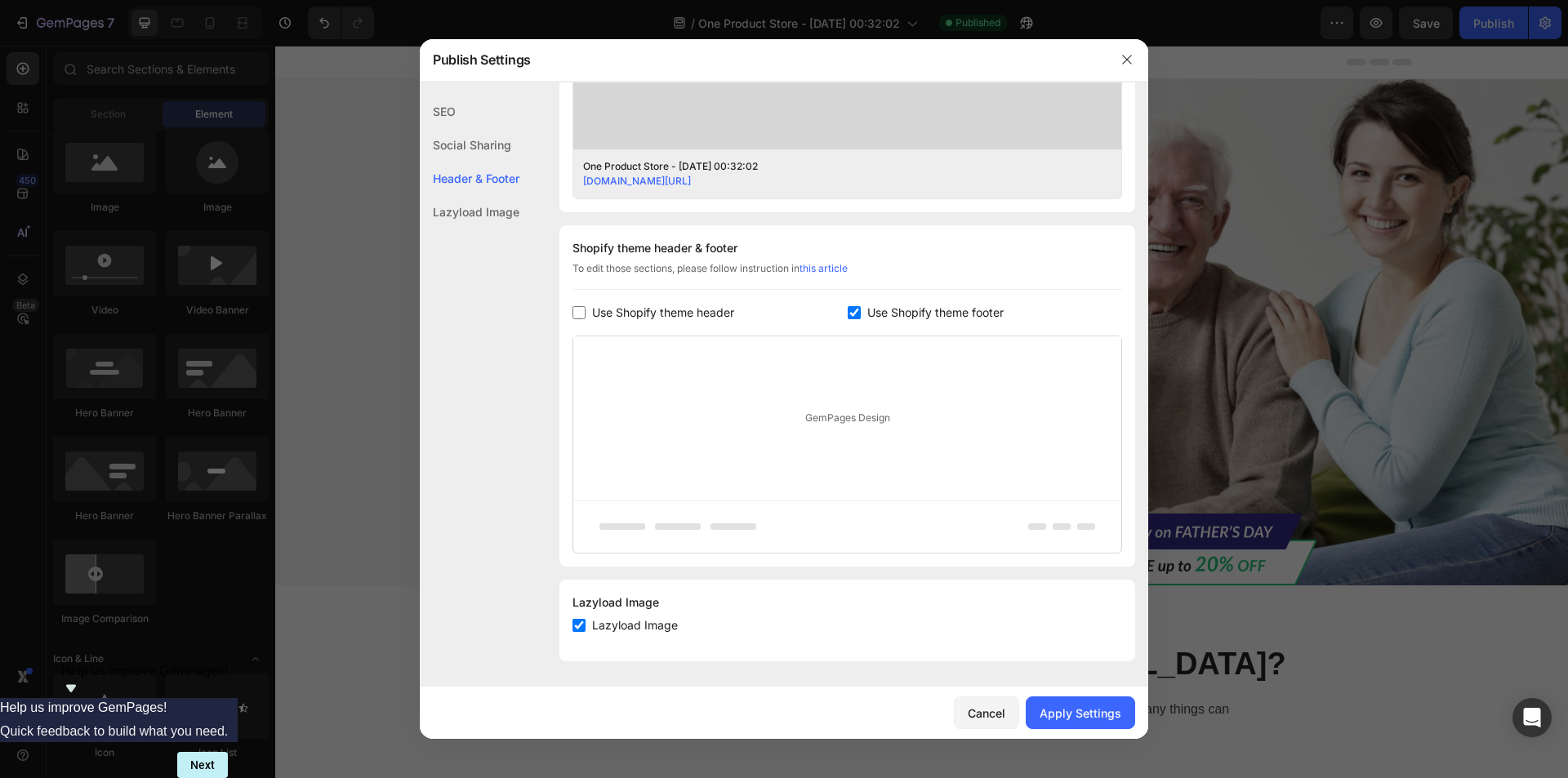
click at [849, 318] on input "checkbox" at bounding box center [854, 313] width 14 height 14
checkbox input "false"
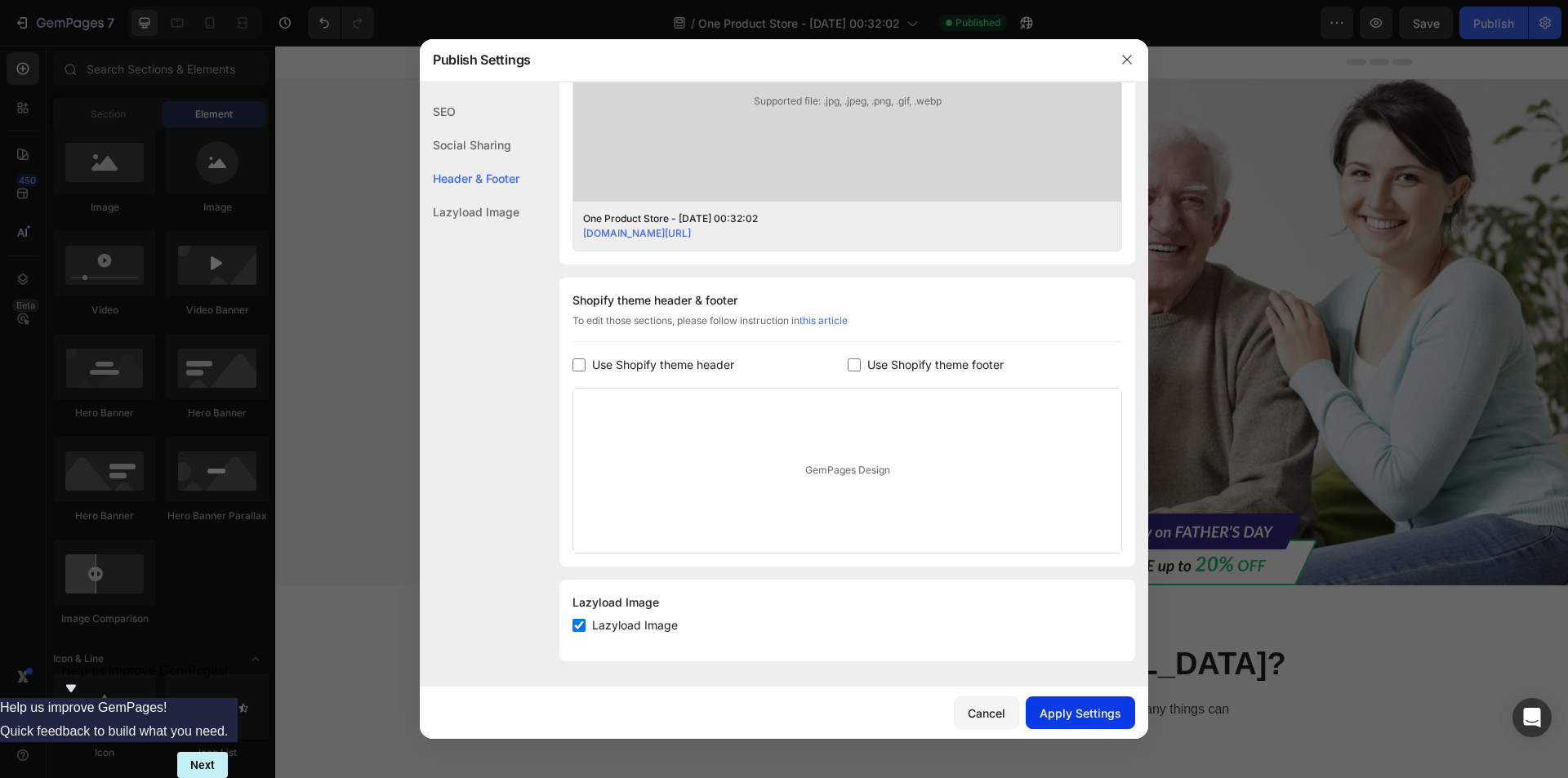
click at [1067, 714] on div "Apply Settings" at bounding box center [1080, 713] width 82 height 17
click at [1129, 57] on icon "button" at bounding box center [1126, 59] width 9 height 9
